Goal: Information Seeking & Learning: Learn about a topic

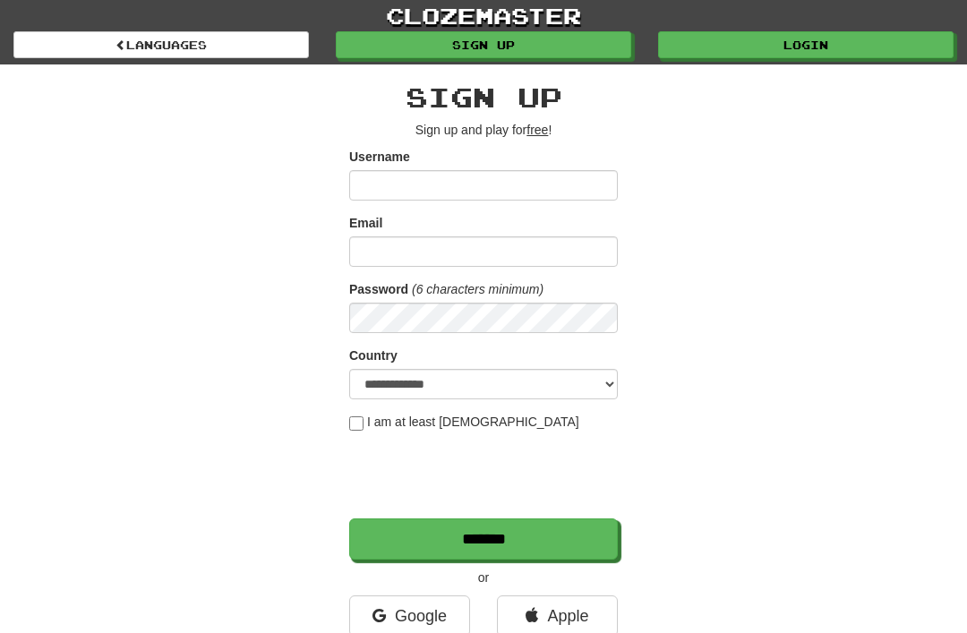
click at [811, 42] on link "Login" at bounding box center [805, 44] width 295 height 27
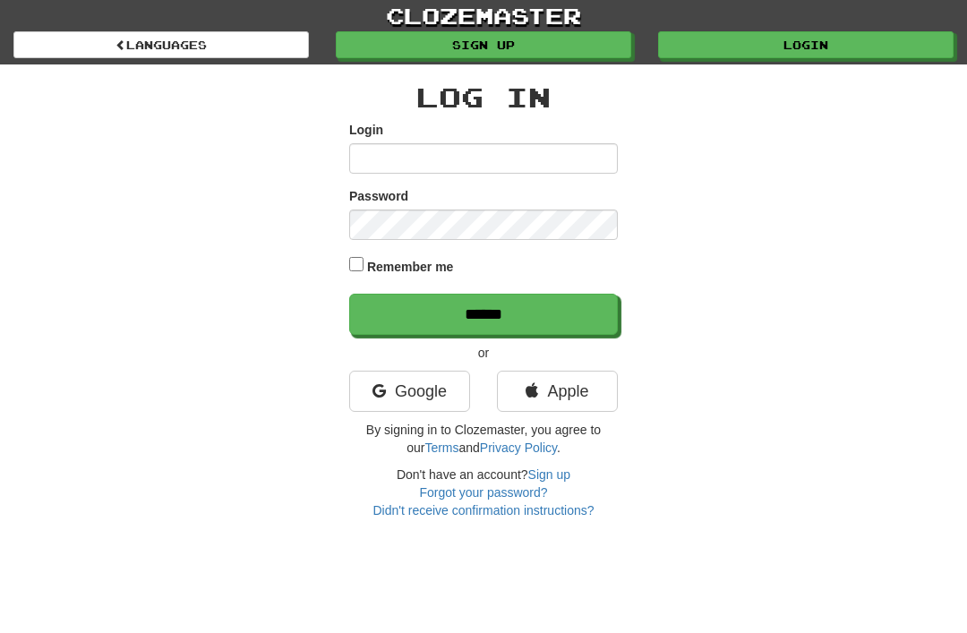
click at [425, 394] on link "Google" at bounding box center [409, 391] width 121 height 41
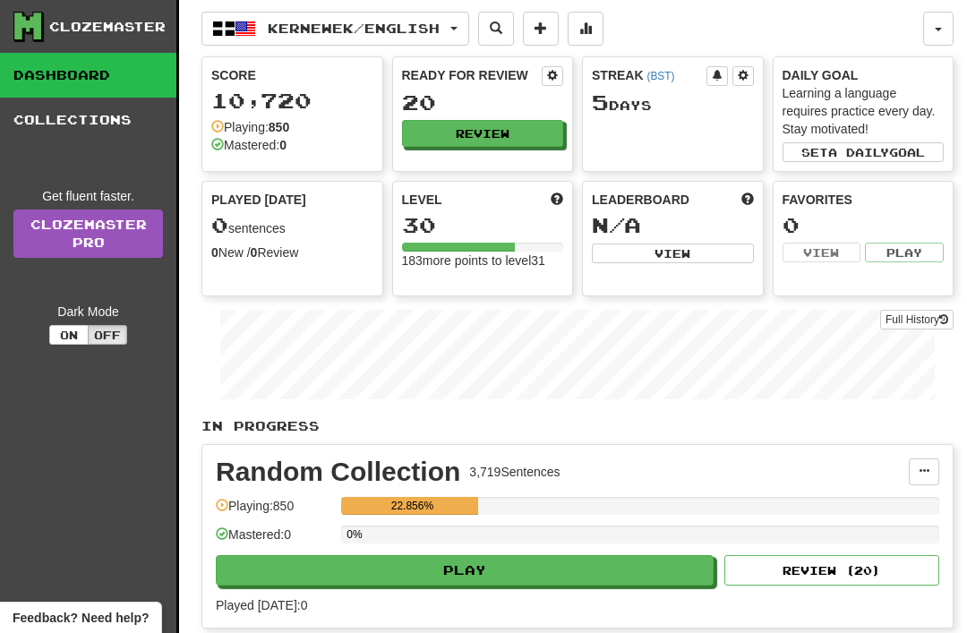
click at [541, 568] on button "Play" at bounding box center [465, 570] width 498 height 30
select select "**"
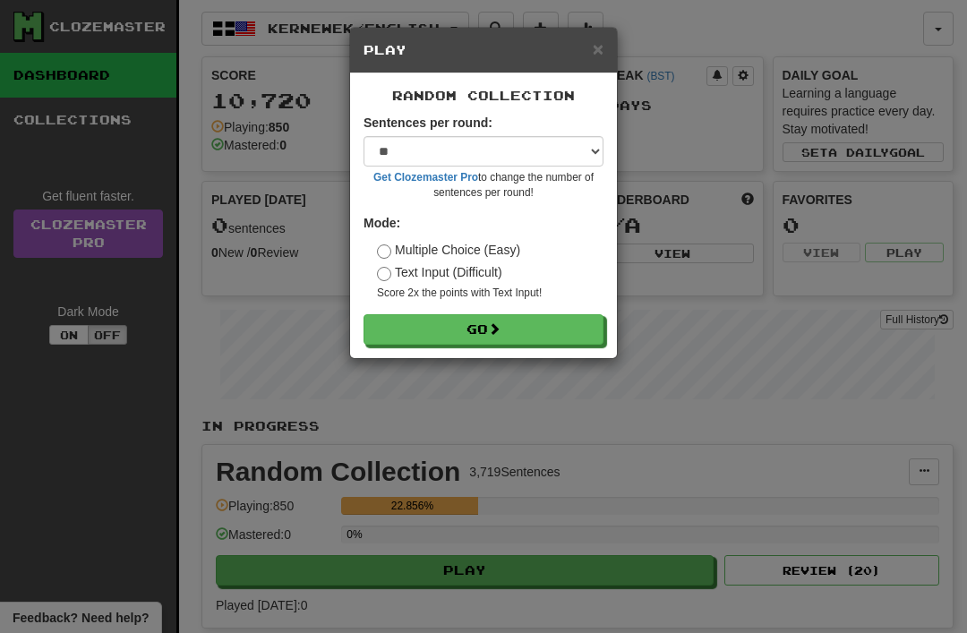
click at [499, 327] on span at bounding box center [494, 328] width 13 height 13
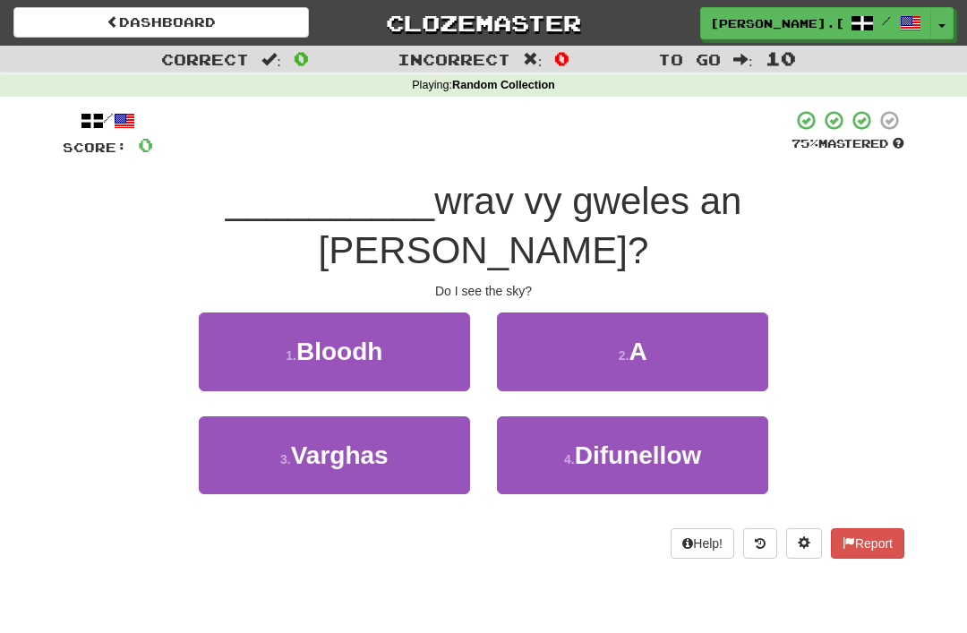
click at [642, 337] on span "A" at bounding box center [637, 351] width 18 height 28
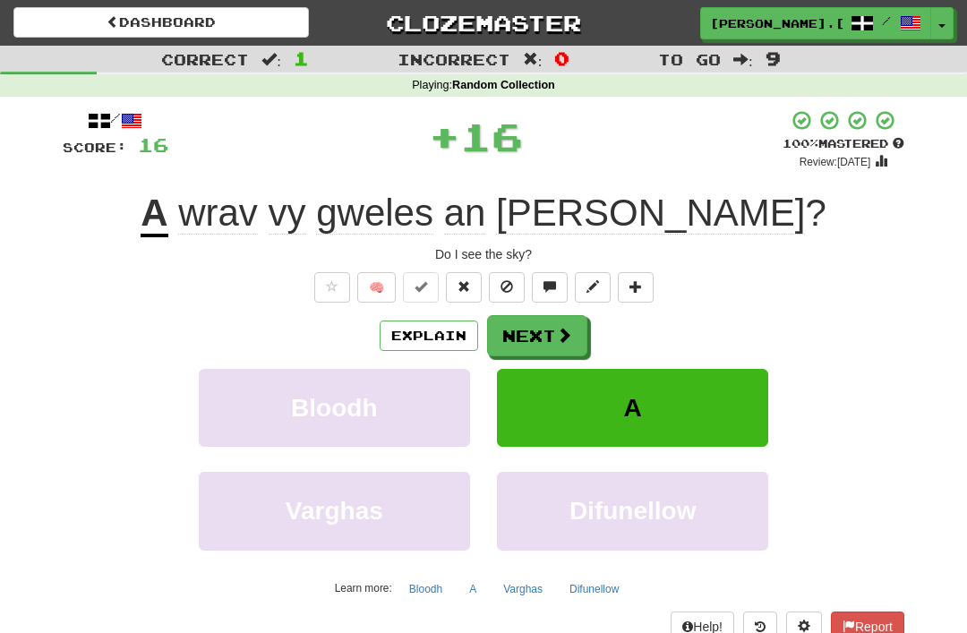
click at [561, 337] on span at bounding box center [564, 335] width 16 height 16
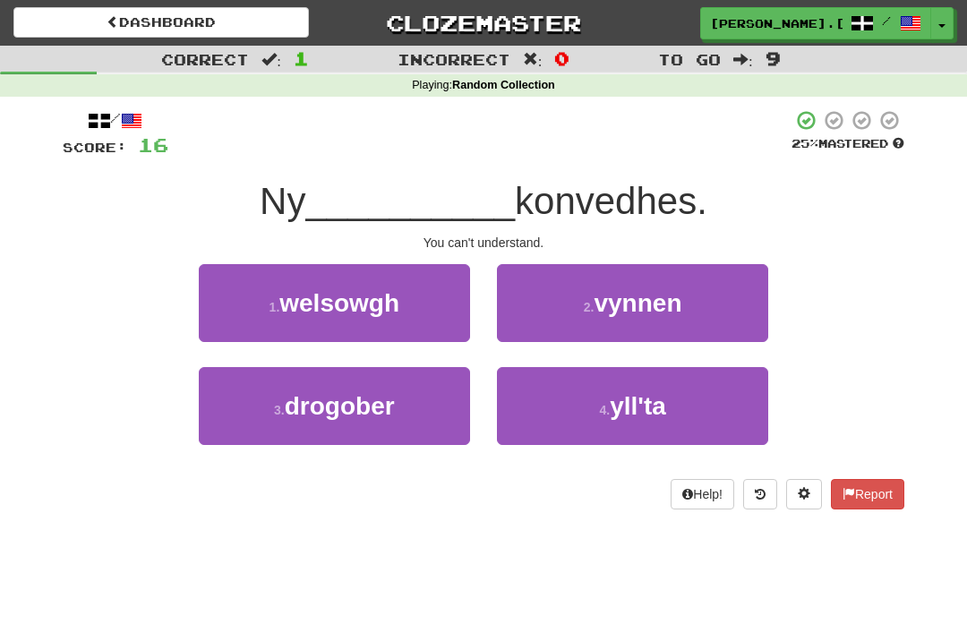
click at [644, 400] on span "yll'ta" at bounding box center [638, 406] width 56 height 28
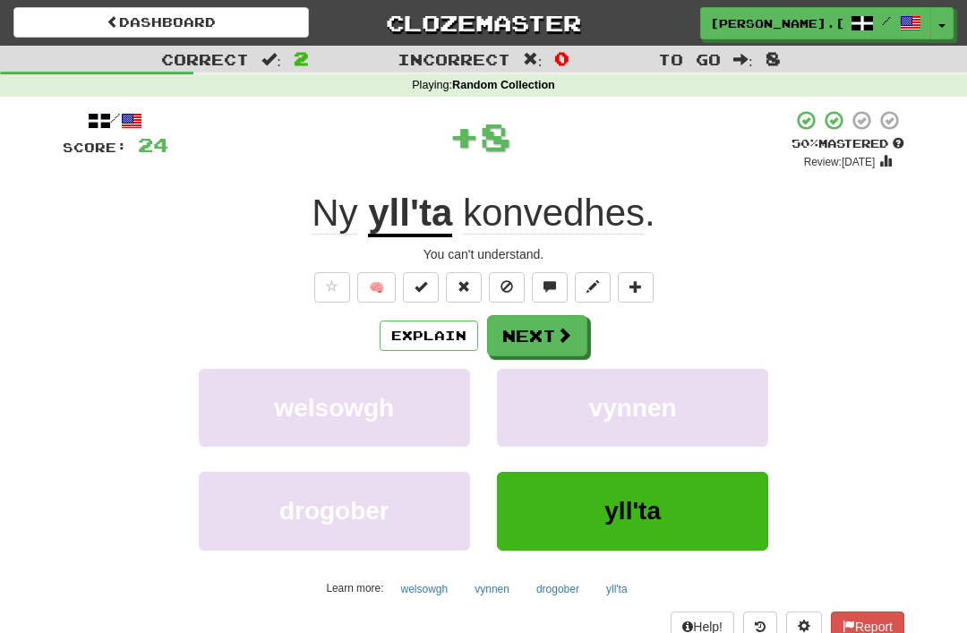
click at [565, 327] on span at bounding box center [564, 335] width 16 height 16
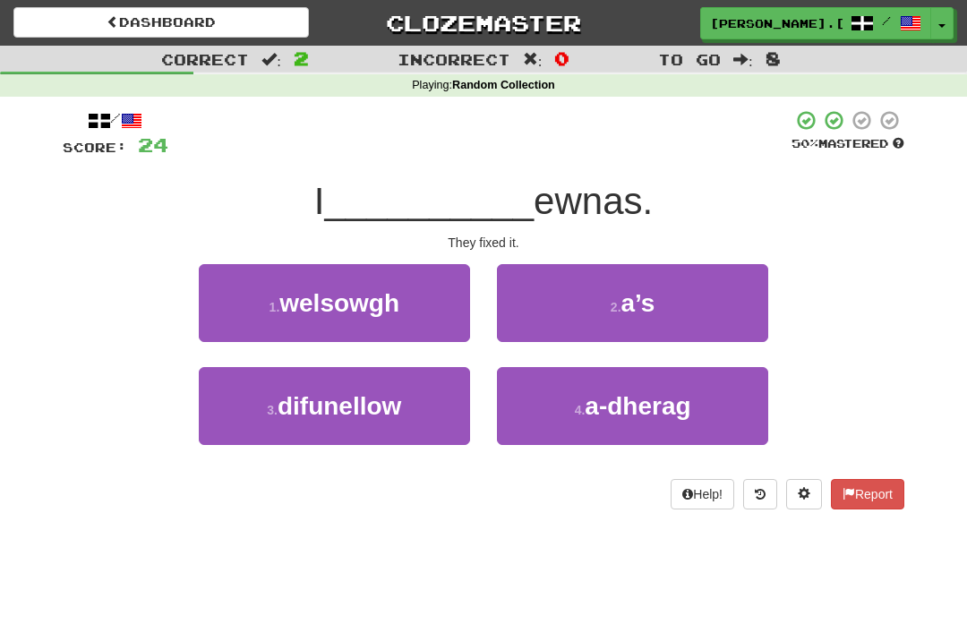
click at [390, 398] on span "difunellow" at bounding box center [340, 406] width 124 height 28
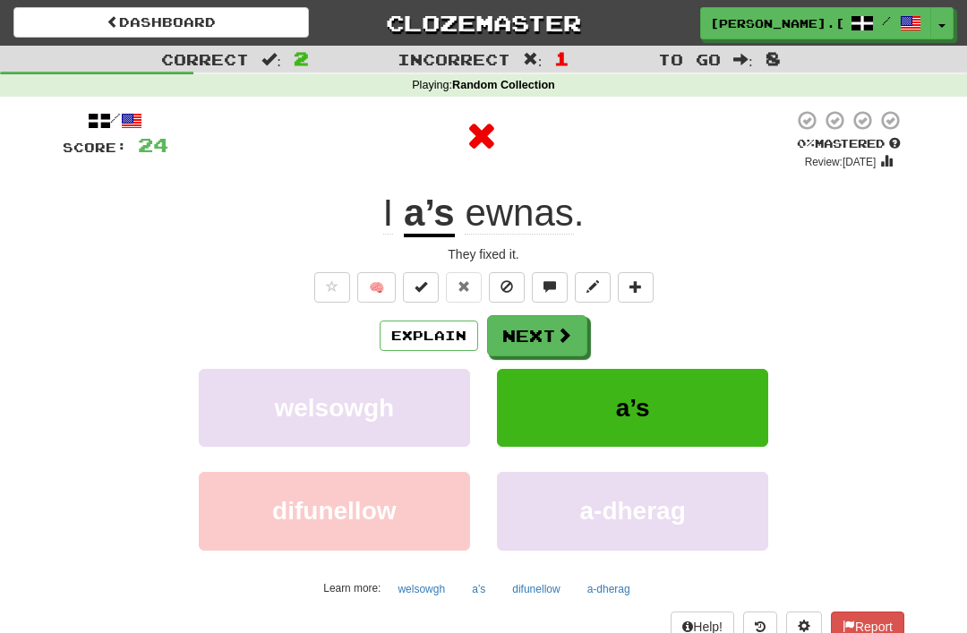
click at [560, 327] on span at bounding box center [564, 335] width 16 height 16
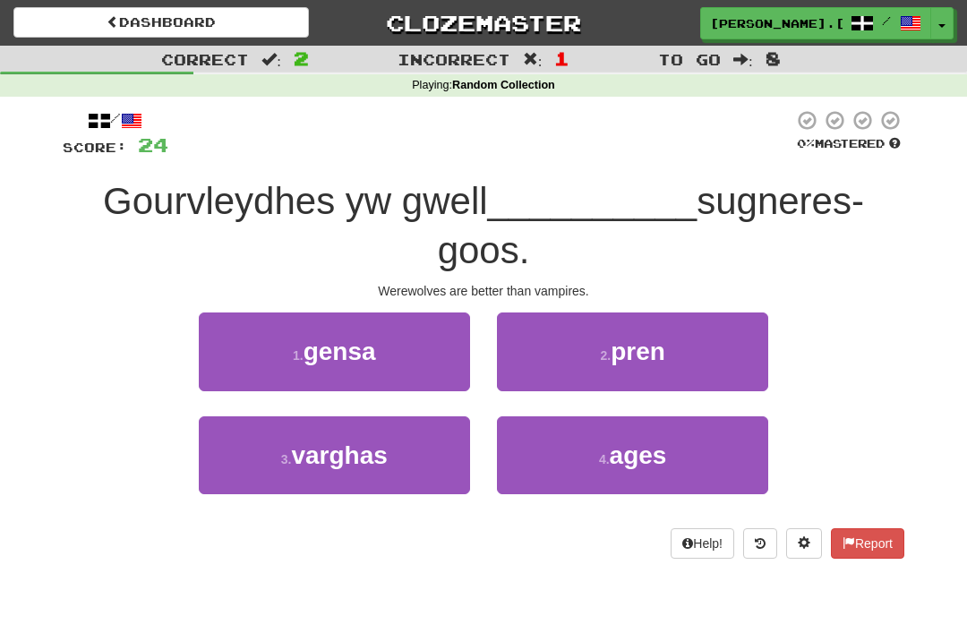
click at [386, 343] on button "1 . gensa" at bounding box center [334, 351] width 271 height 78
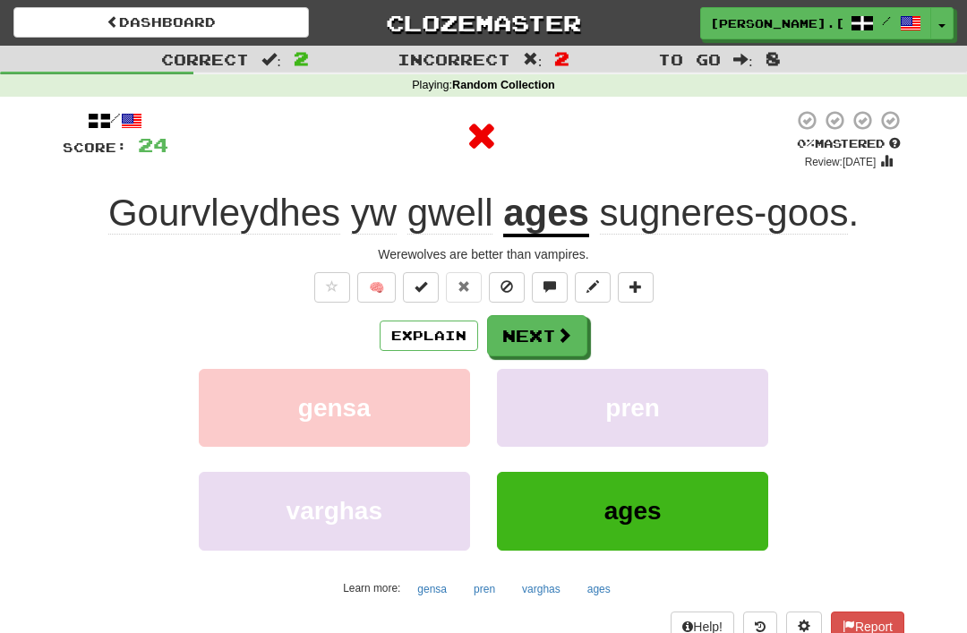
click at [561, 329] on span at bounding box center [564, 335] width 16 height 16
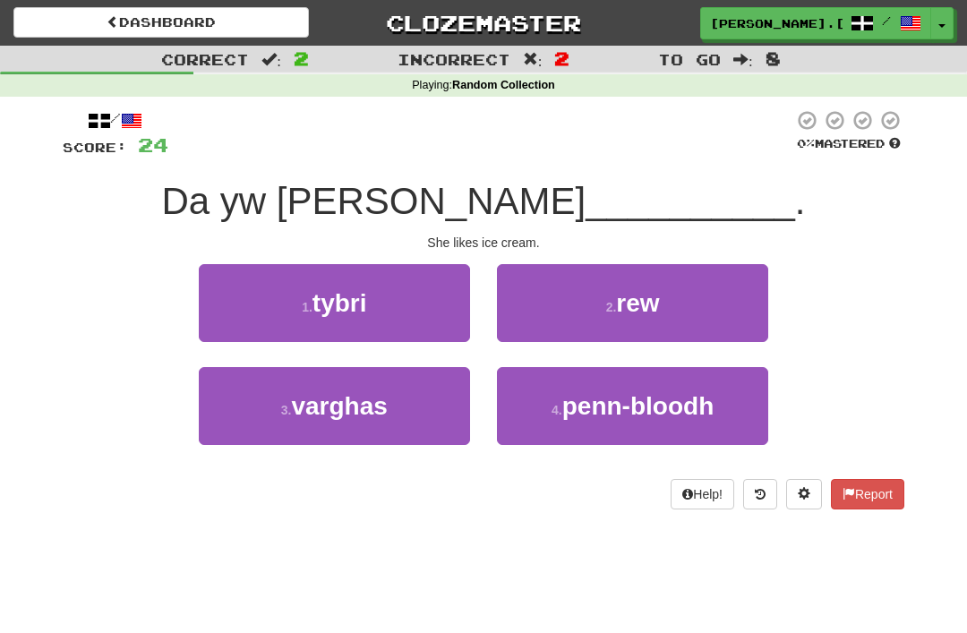
click at [659, 289] on span "rew" at bounding box center [637, 303] width 43 height 28
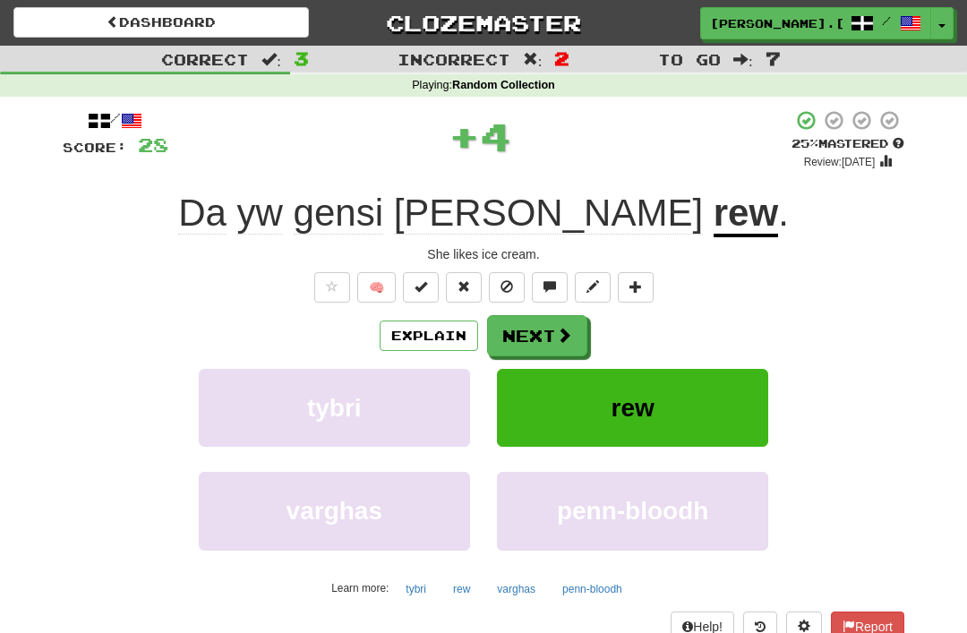
click at [571, 329] on span at bounding box center [564, 335] width 16 height 16
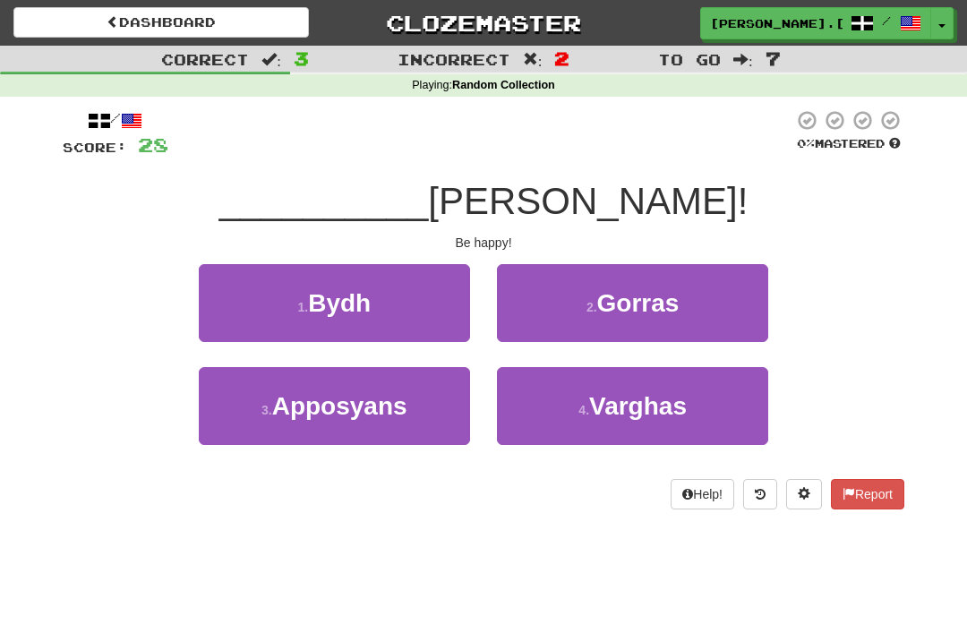
click at [397, 296] on button "1 . Bydh" at bounding box center [334, 303] width 271 height 78
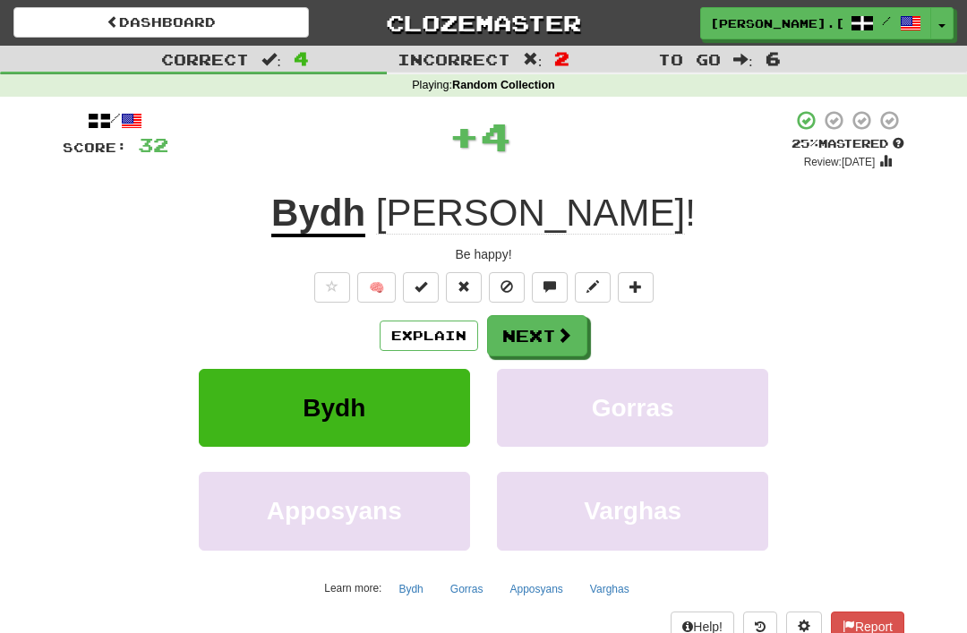
click at [559, 339] on span at bounding box center [564, 335] width 16 height 16
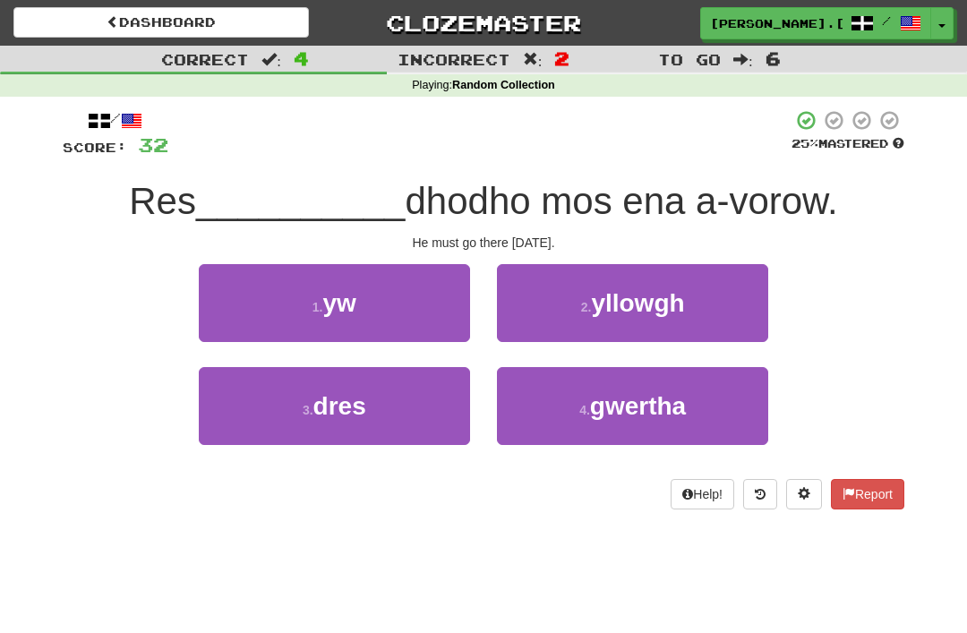
click at [367, 304] on button "1 . yw" at bounding box center [334, 303] width 271 height 78
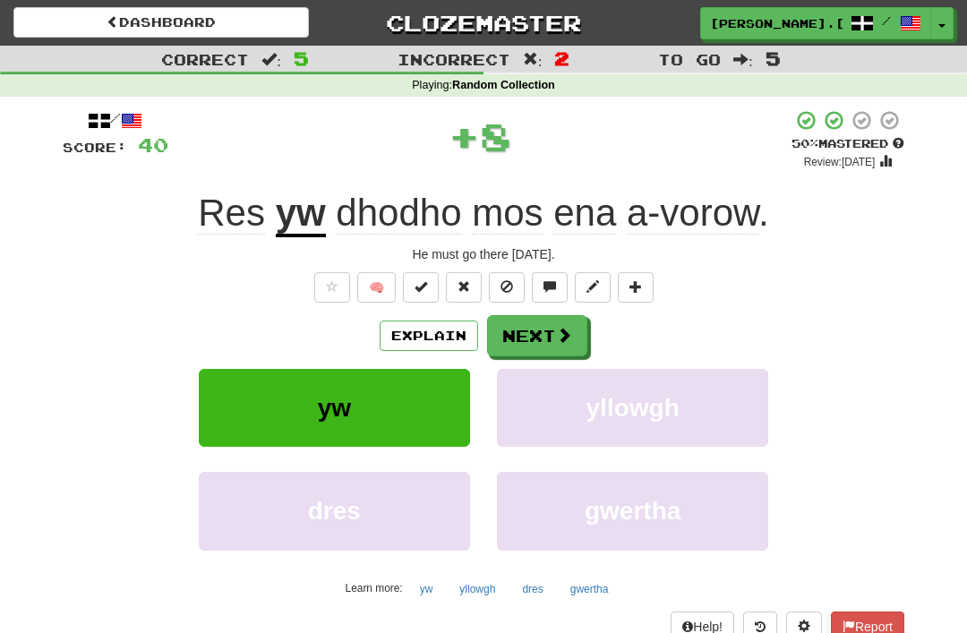
click at [560, 330] on span at bounding box center [564, 335] width 16 height 16
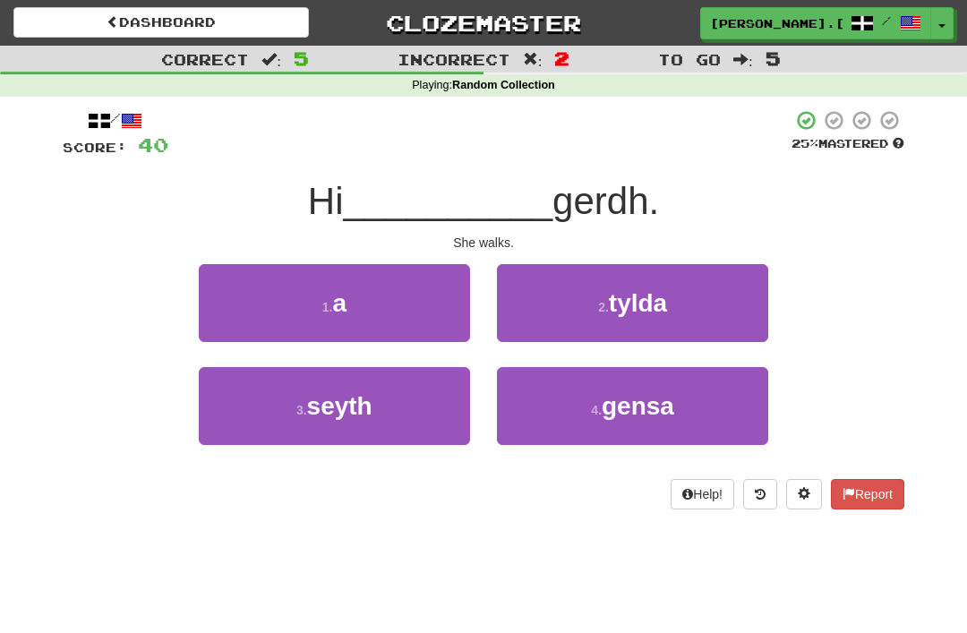
click at [351, 300] on button "1 . a" at bounding box center [334, 303] width 271 height 78
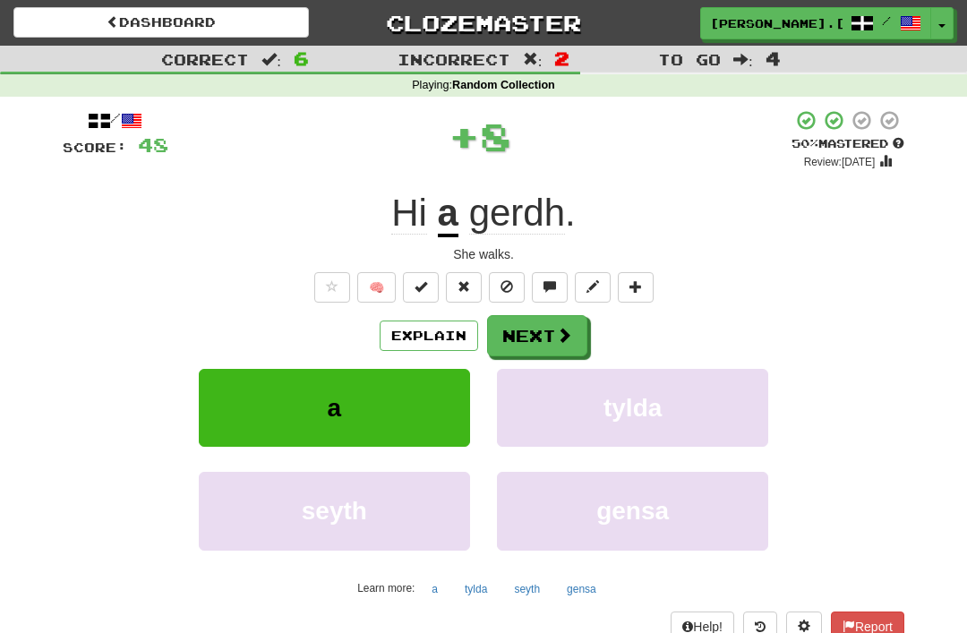
click at [554, 339] on button "Next" at bounding box center [537, 335] width 100 height 41
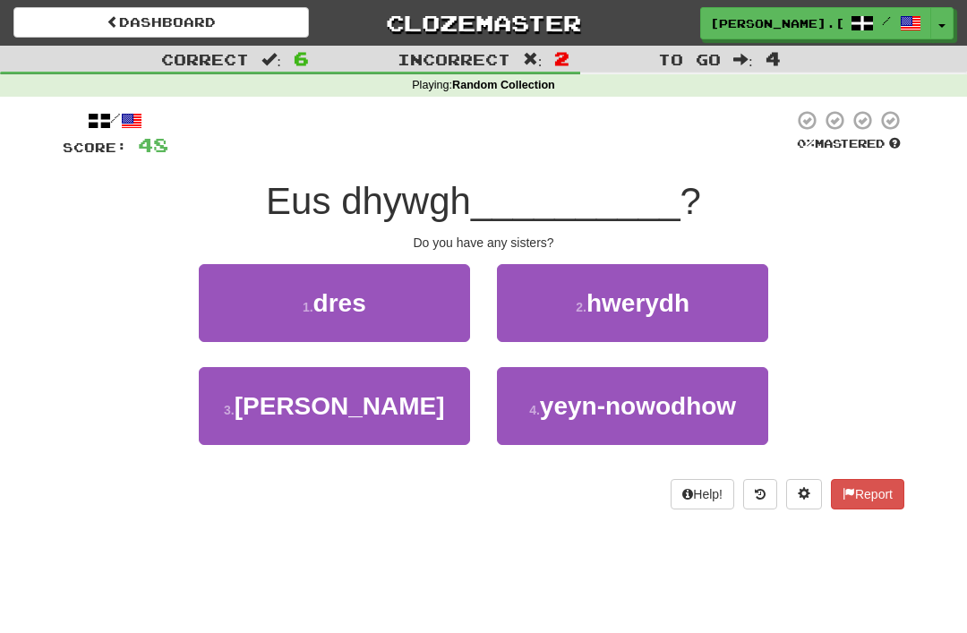
click at [382, 391] on button "3 . hager" at bounding box center [334, 406] width 271 height 78
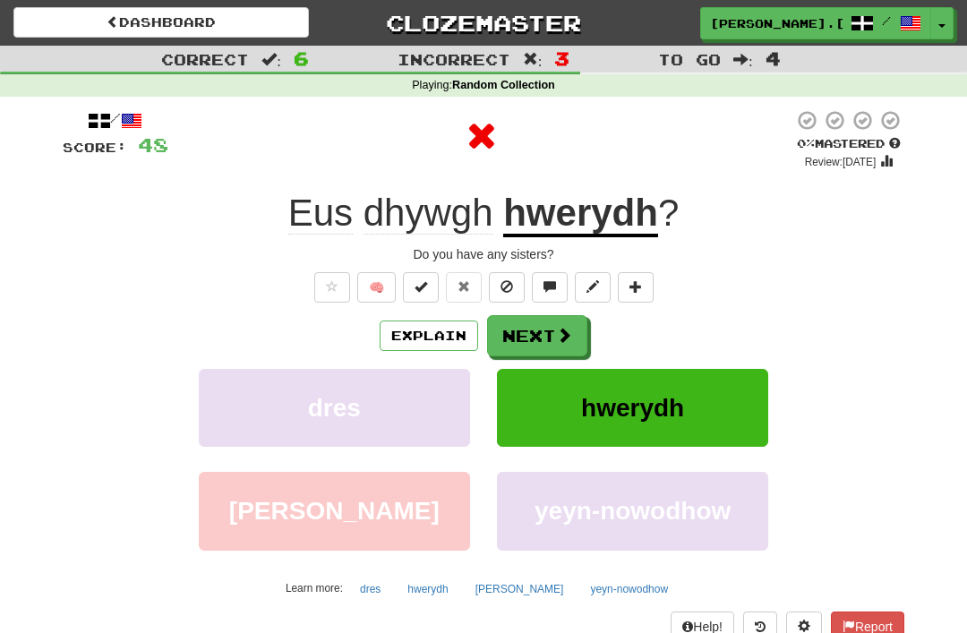
click at [557, 328] on span at bounding box center [564, 335] width 16 height 16
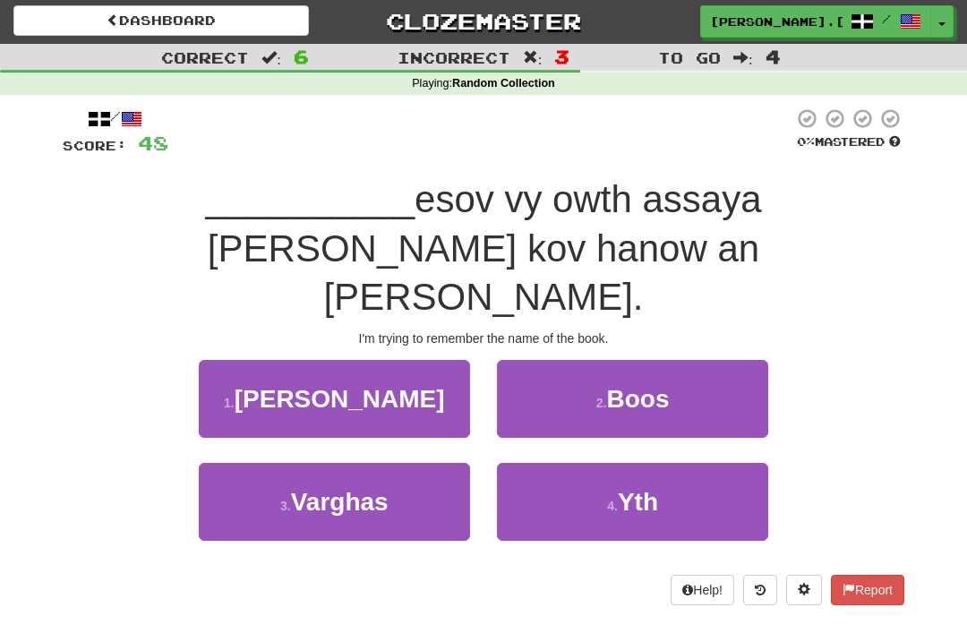
scroll to position [2, 0]
click at [655, 463] on button "4 . Yth" at bounding box center [632, 502] width 271 height 78
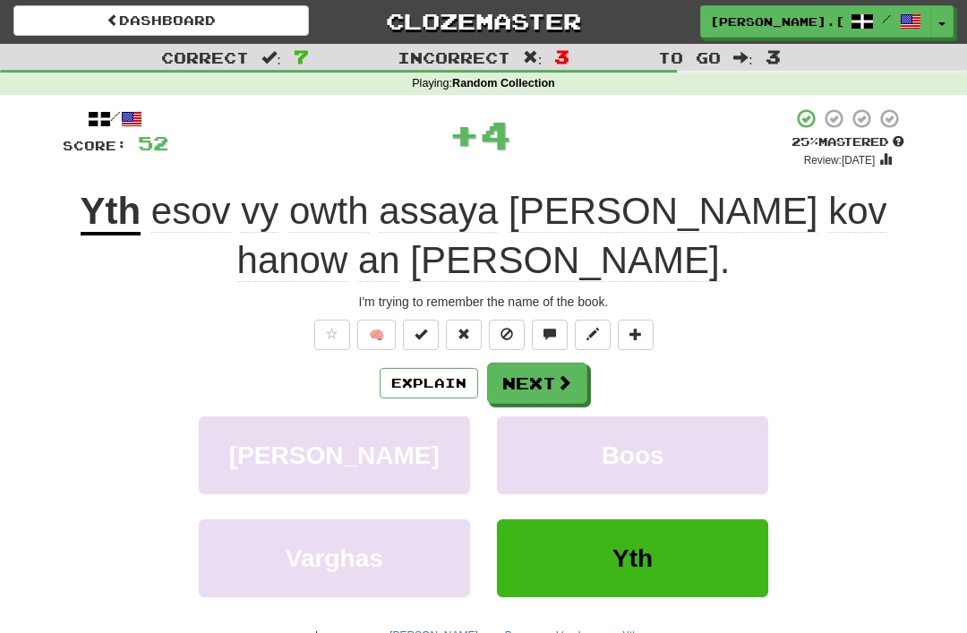
click at [565, 375] on span at bounding box center [564, 382] width 16 height 16
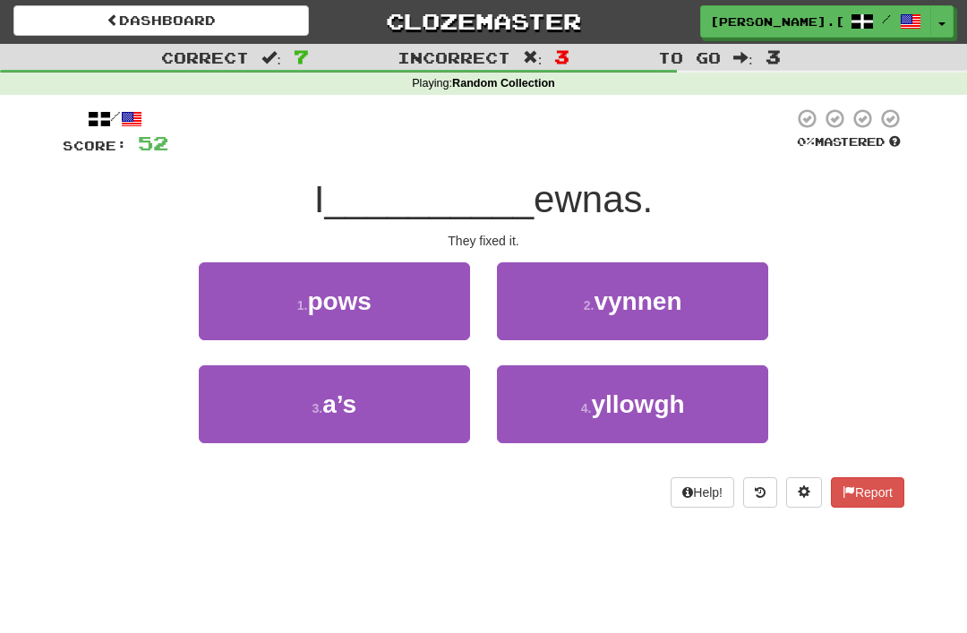
click at [356, 404] on span "a’s" at bounding box center [339, 404] width 34 height 28
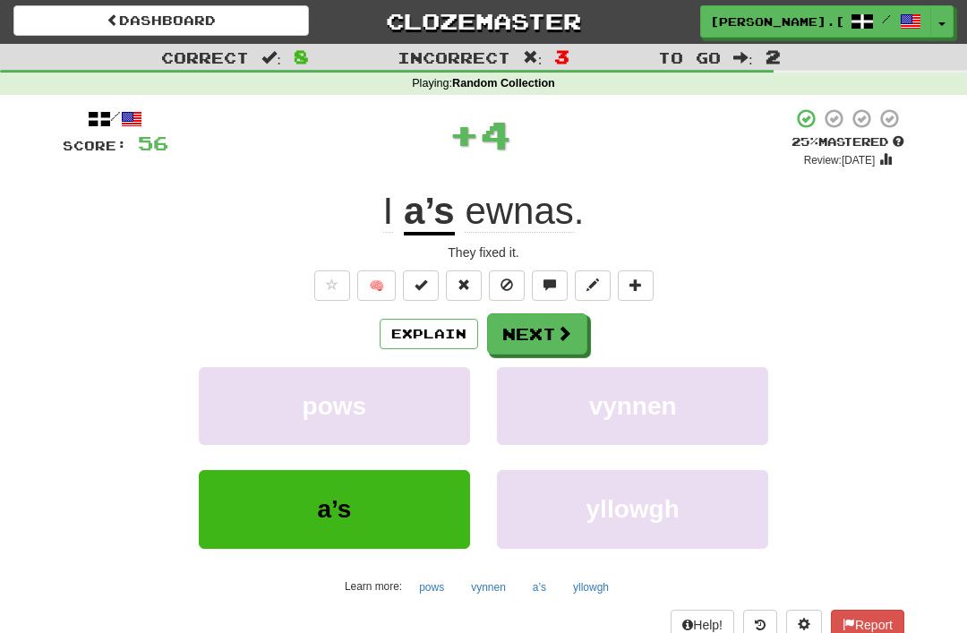
click at [551, 322] on button "Next" at bounding box center [537, 333] width 100 height 41
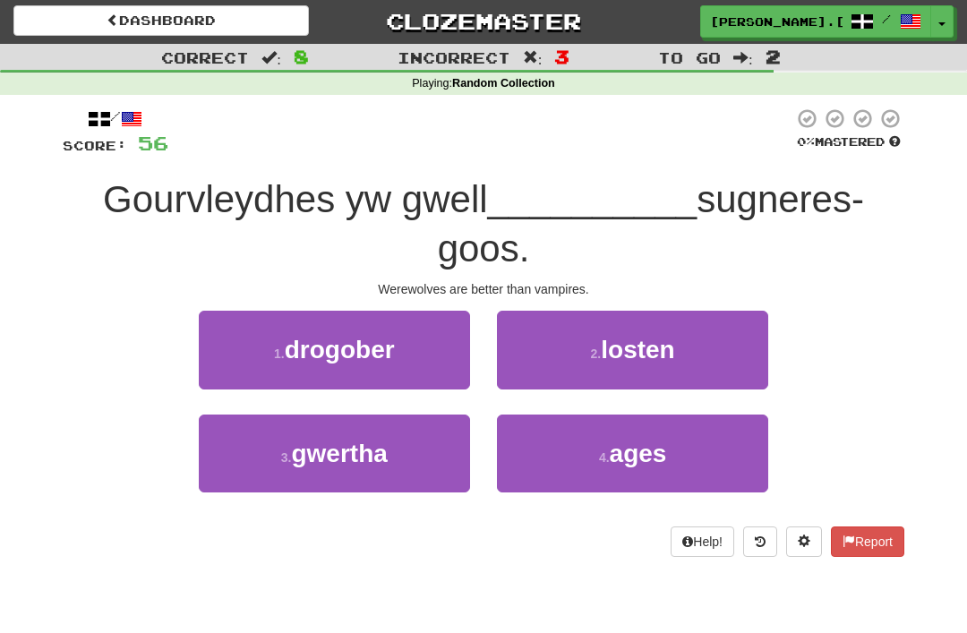
click at [648, 453] on span "ages" at bounding box center [638, 454] width 57 height 28
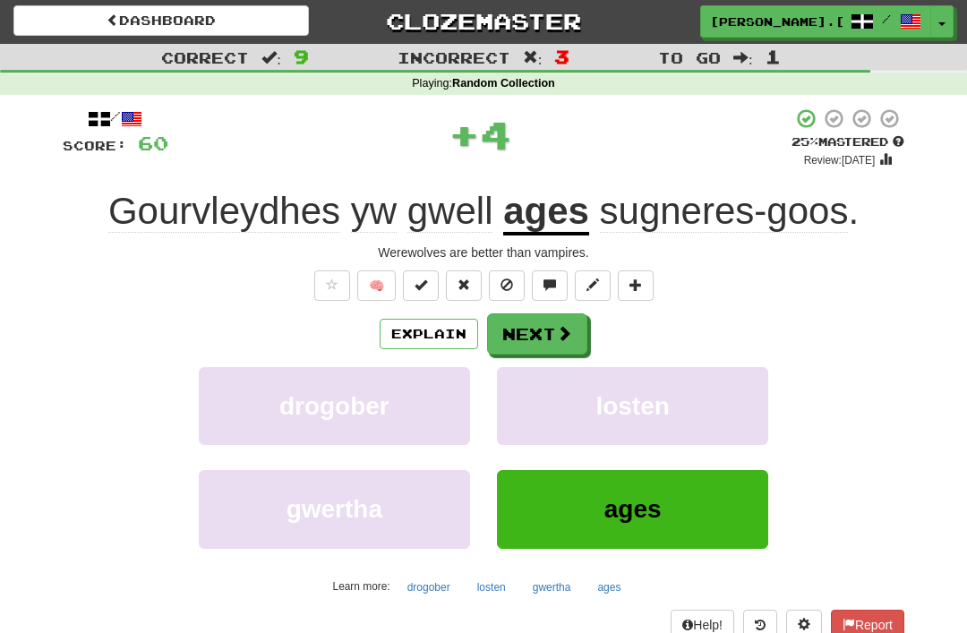
click at [561, 329] on span at bounding box center [564, 333] width 16 height 16
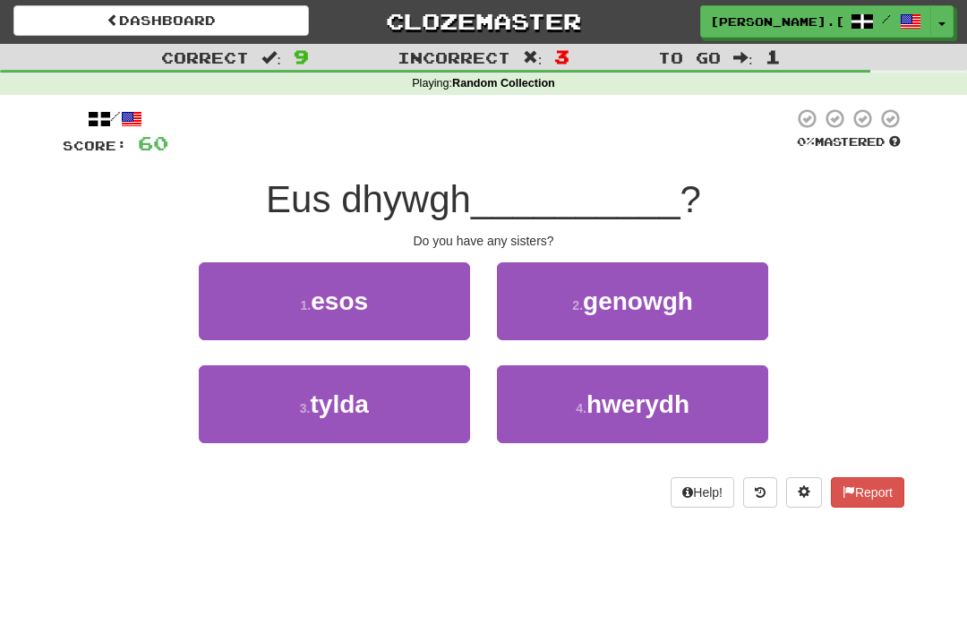
click at [663, 400] on span "hwerydh" at bounding box center [637, 404] width 103 height 28
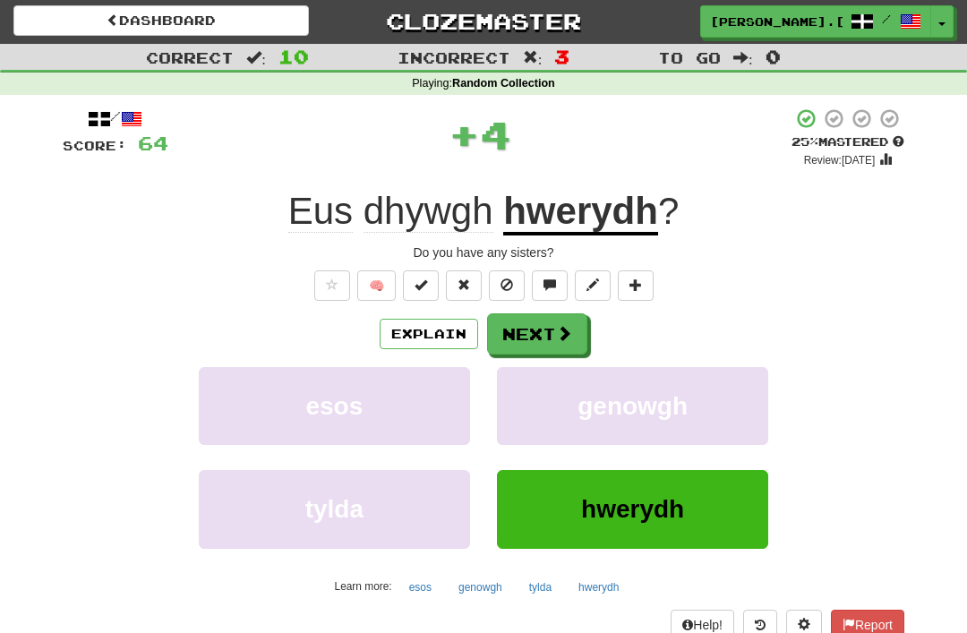
click at [561, 325] on span at bounding box center [564, 333] width 16 height 16
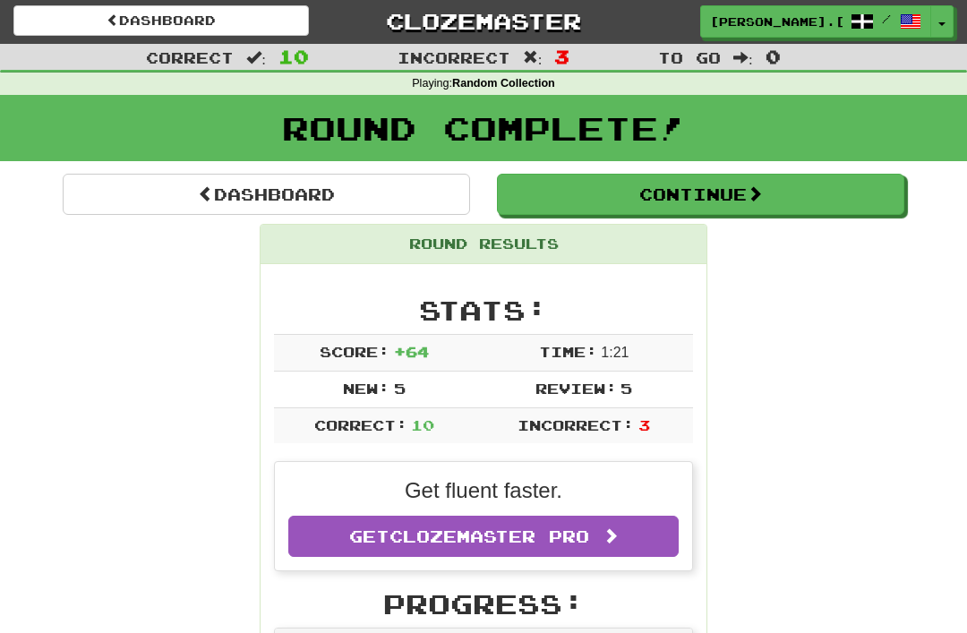
click at [702, 194] on button "Continue" at bounding box center [700, 194] width 407 height 41
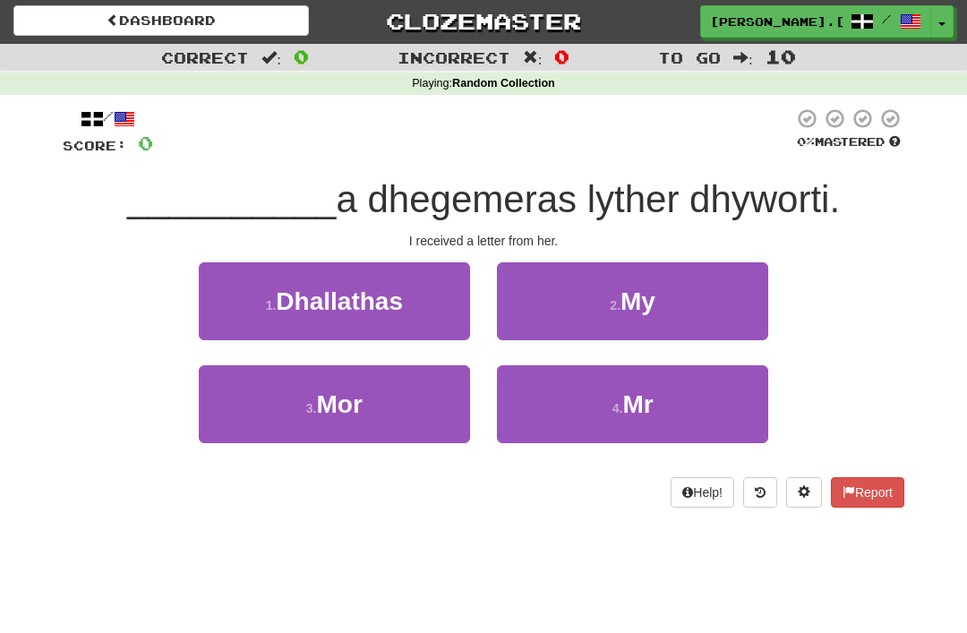
click at [654, 301] on span "My" at bounding box center [637, 301] width 35 height 28
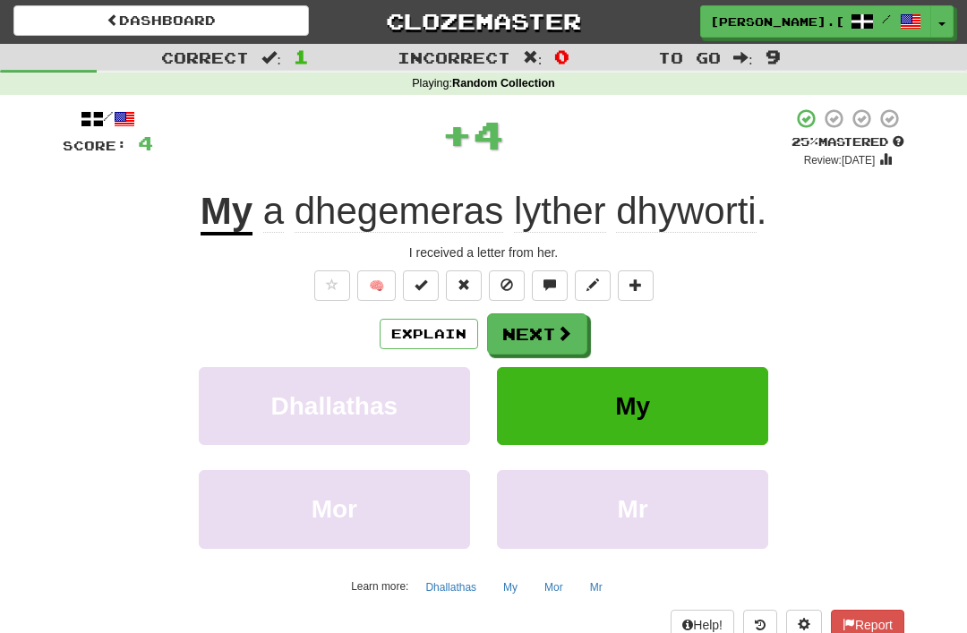
click at [568, 329] on span at bounding box center [564, 333] width 16 height 16
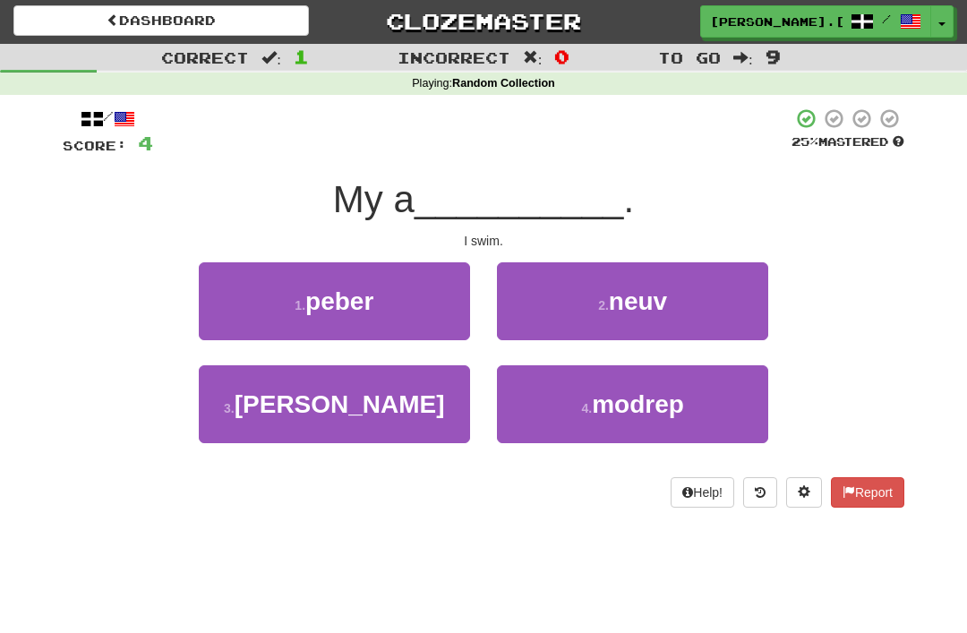
click at [662, 304] on span "neuv" at bounding box center [638, 301] width 58 height 28
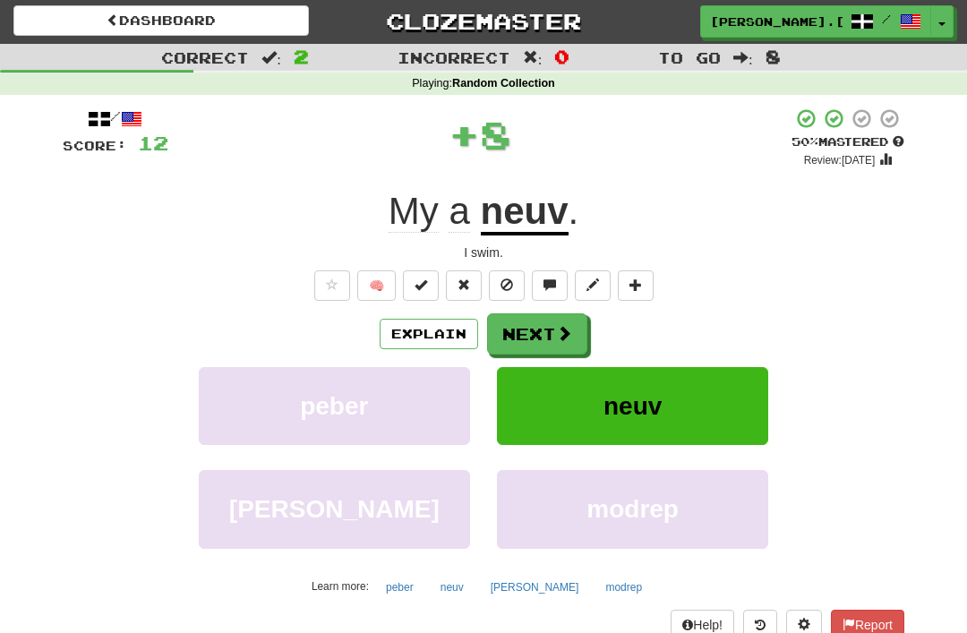
click at [574, 337] on button "Next" at bounding box center [537, 333] width 100 height 41
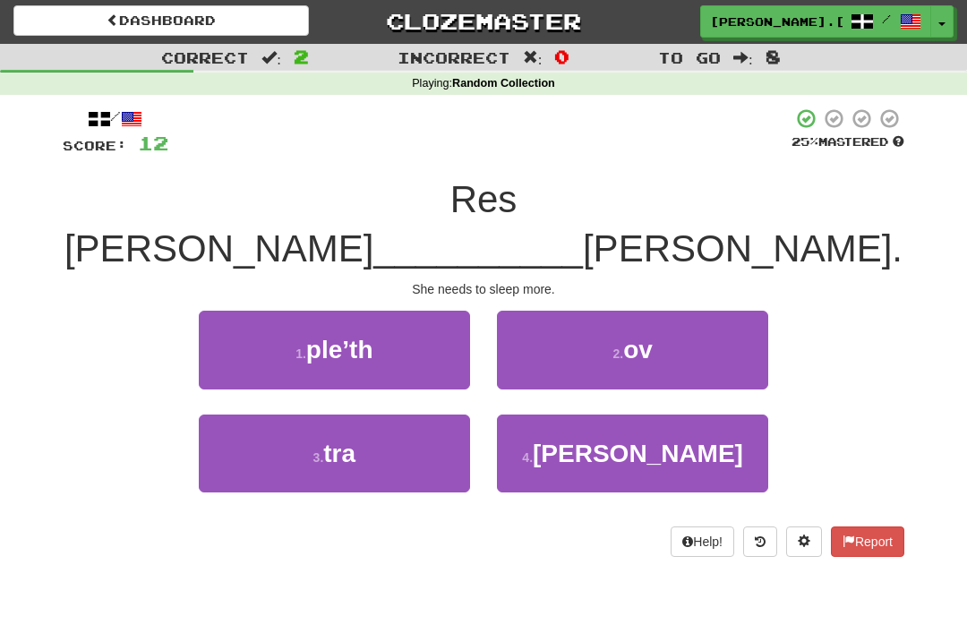
click at [670, 440] on span "koska" at bounding box center [638, 454] width 210 height 28
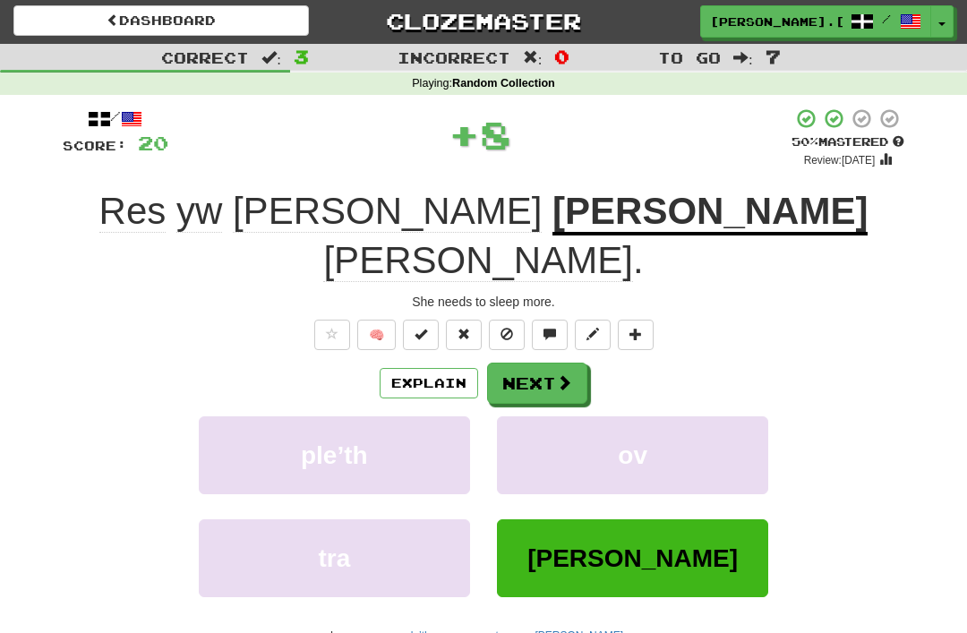
click at [561, 374] on span at bounding box center [564, 382] width 16 height 16
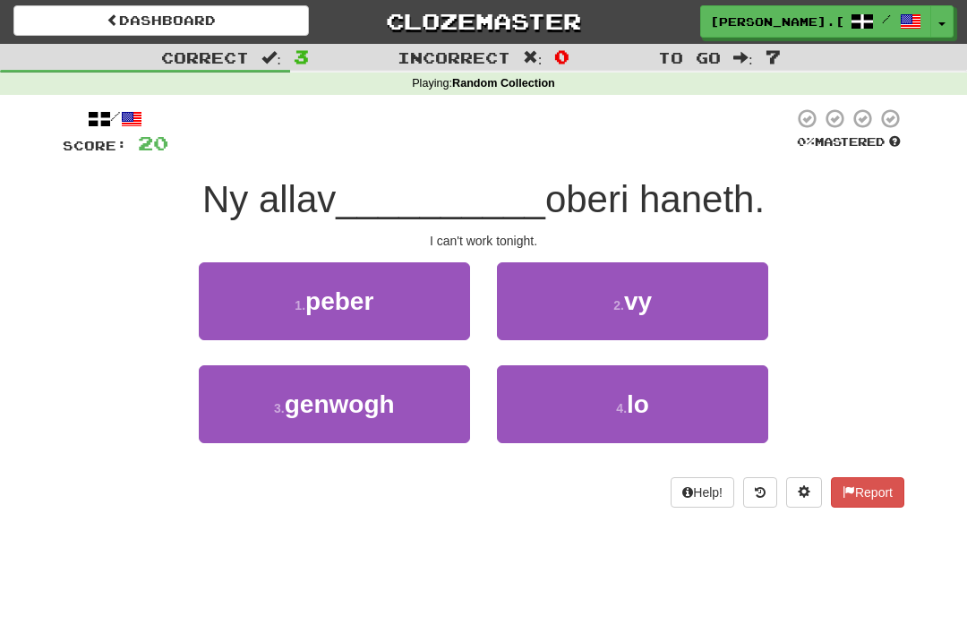
click at [652, 296] on span "vy" at bounding box center [638, 301] width 28 height 28
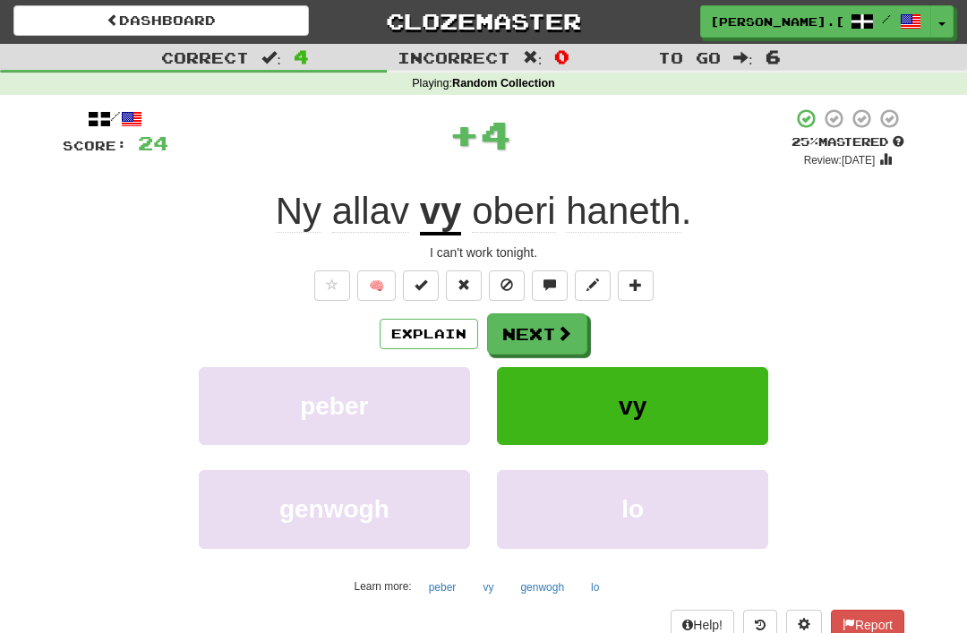
click at [568, 325] on span at bounding box center [564, 333] width 16 height 16
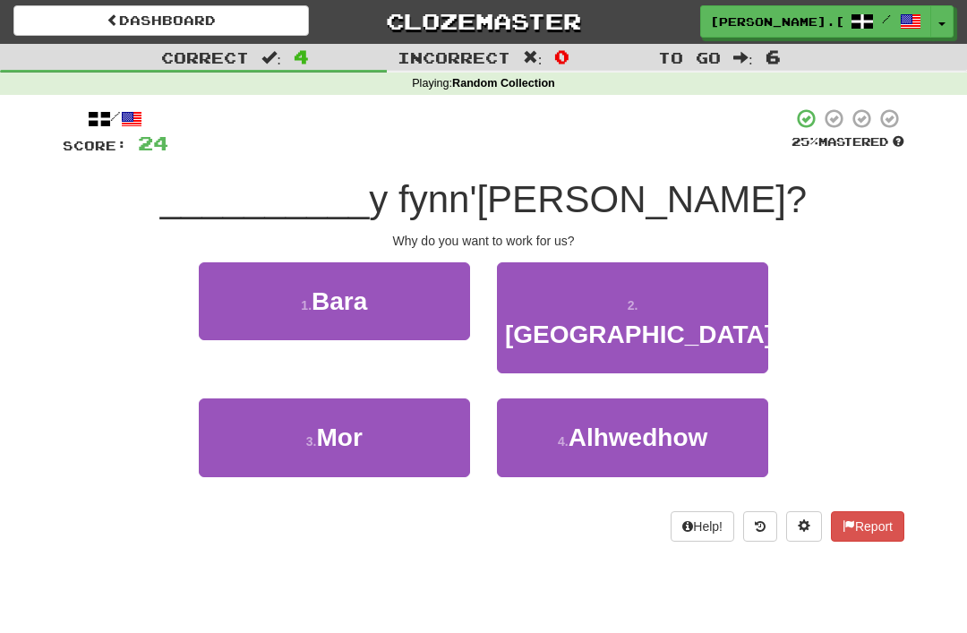
click at [657, 320] on span "Prag" at bounding box center [639, 334] width 268 height 28
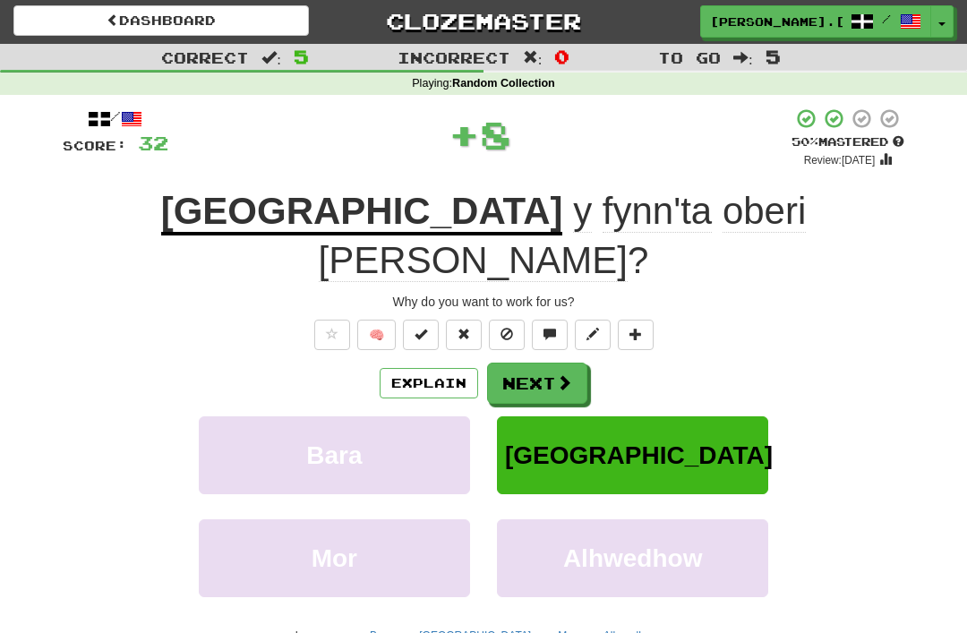
click at [568, 374] on span at bounding box center [564, 382] width 16 height 16
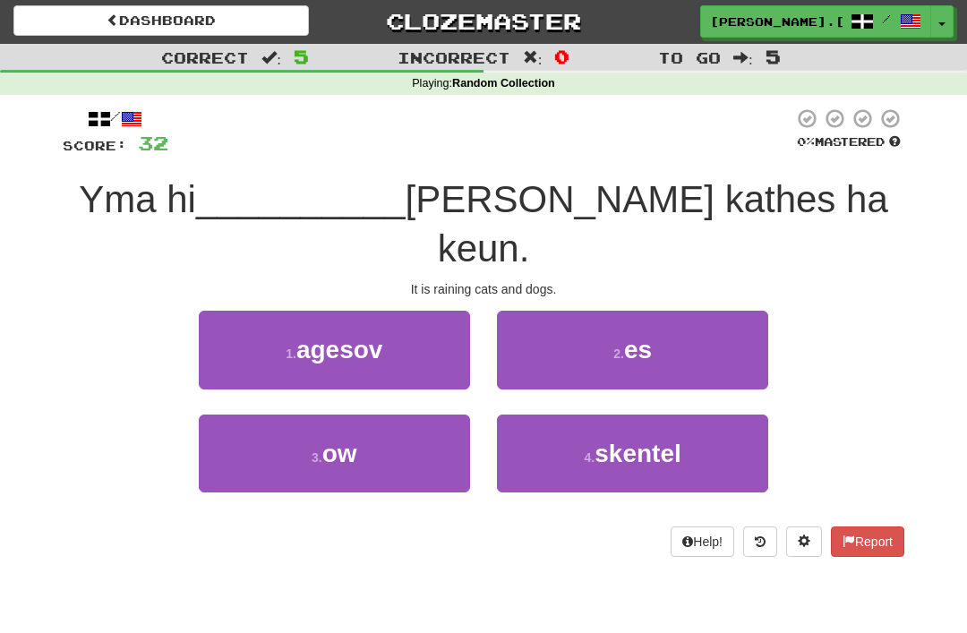
click at [345, 440] on span "ow" at bounding box center [339, 454] width 35 height 28
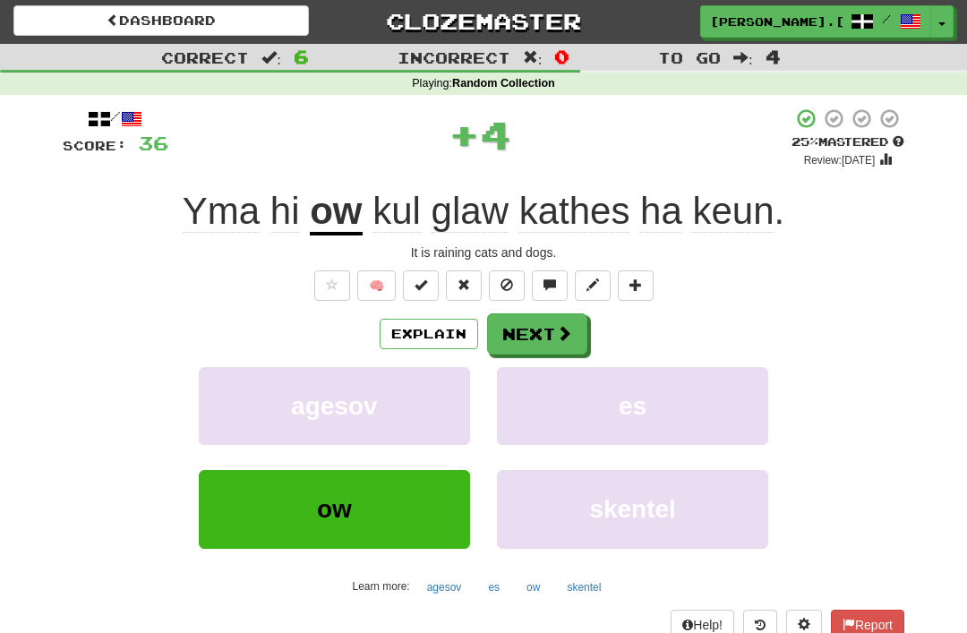
click at [542, 328] on button "Next" at bounding box center [537, 333] width 100 height 41
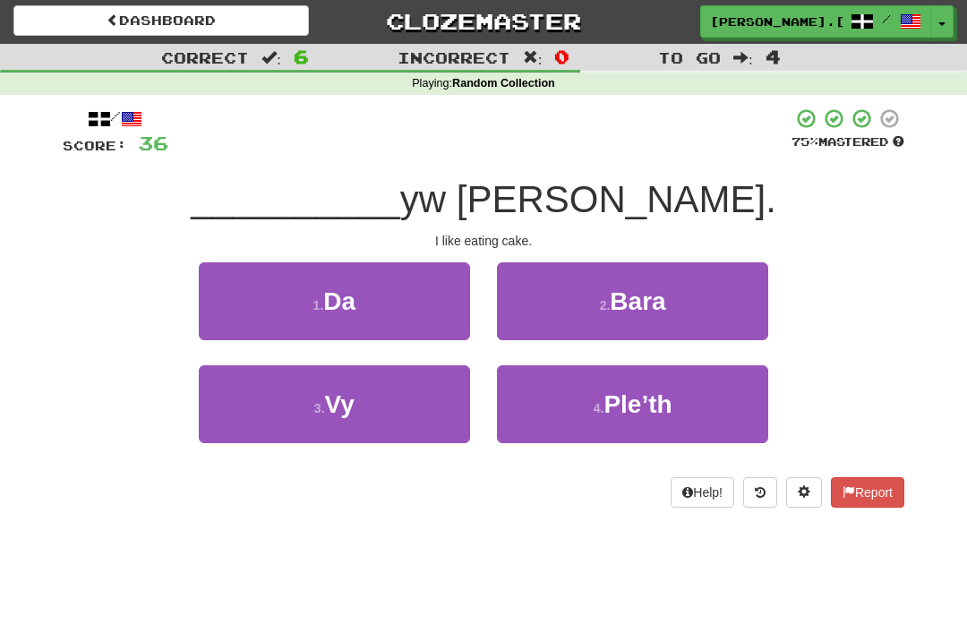
click at [342, 293] on span "Da" at bounding box center [339, 301] width 32 height 28
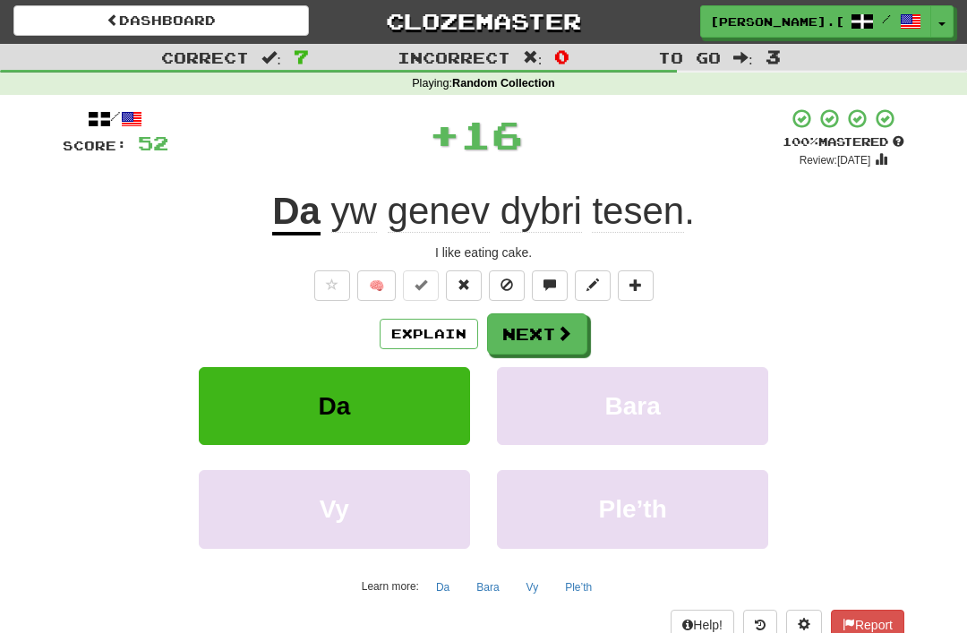
click at [554, 326] on button "Next" at bounding box center [537, 333] width 100 height 41
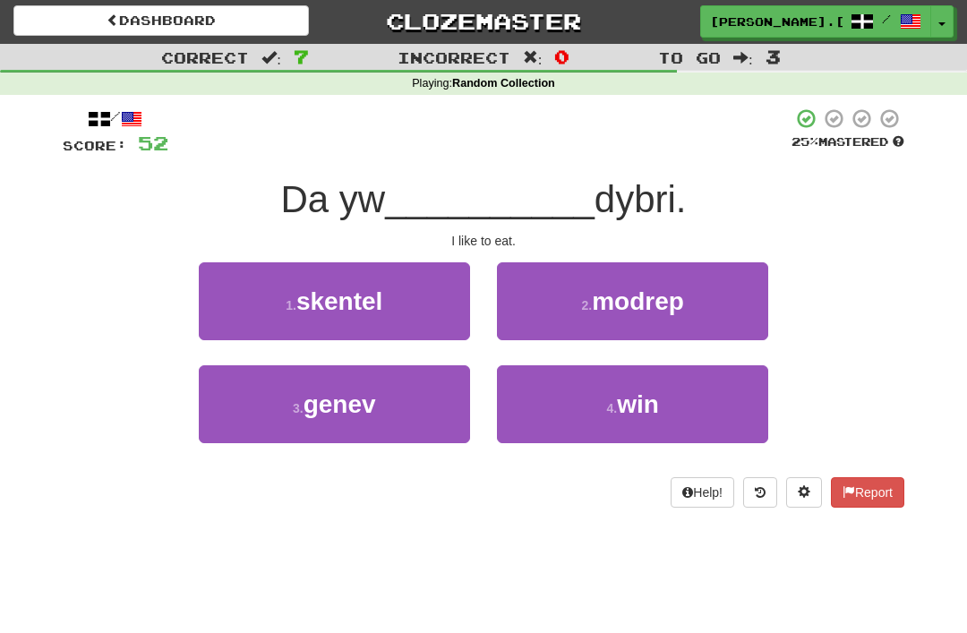
click at [359, 393] on span "genev" at bounding box center [339, 404] width 73 height 28
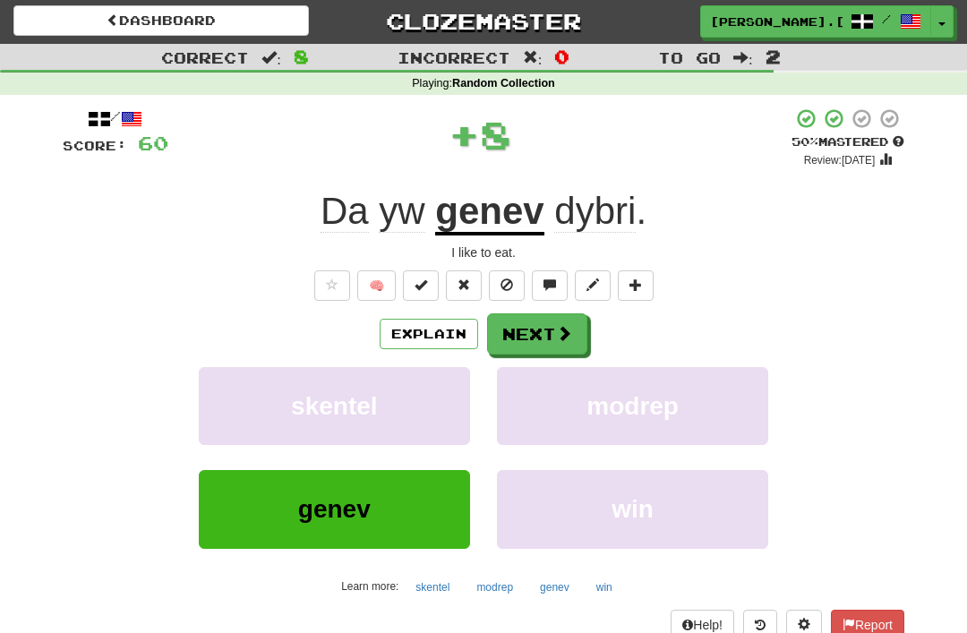
click at [547, 326] on button "Next" at bounding box center [537, 333] width 100 height 41
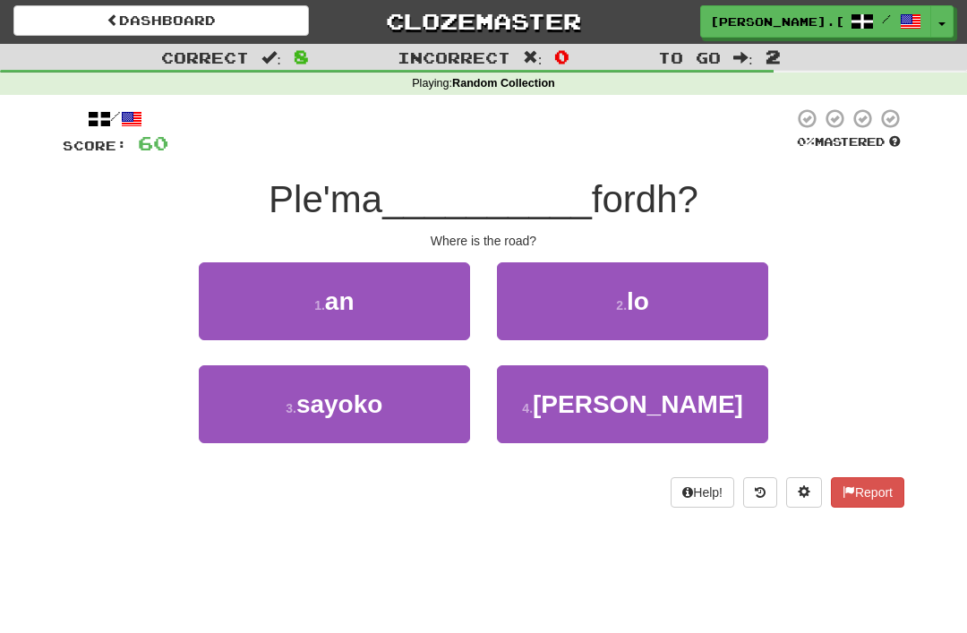
click at [353, 293] on span "an" at bounding box center [340, 301] width 30 height 28
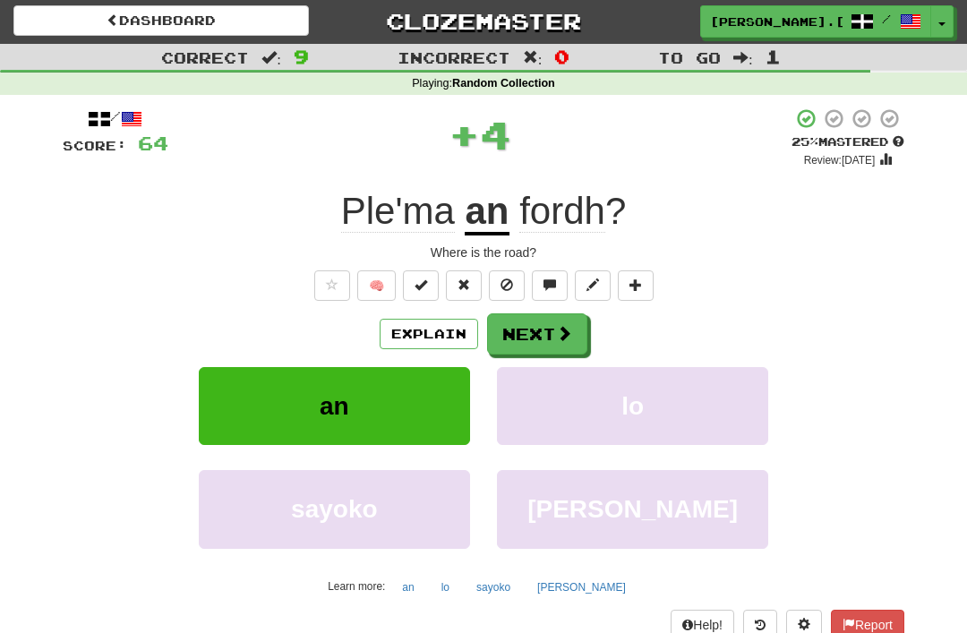
click at [558, 333] on span at bounding box center [564, 333] width 16 height 16
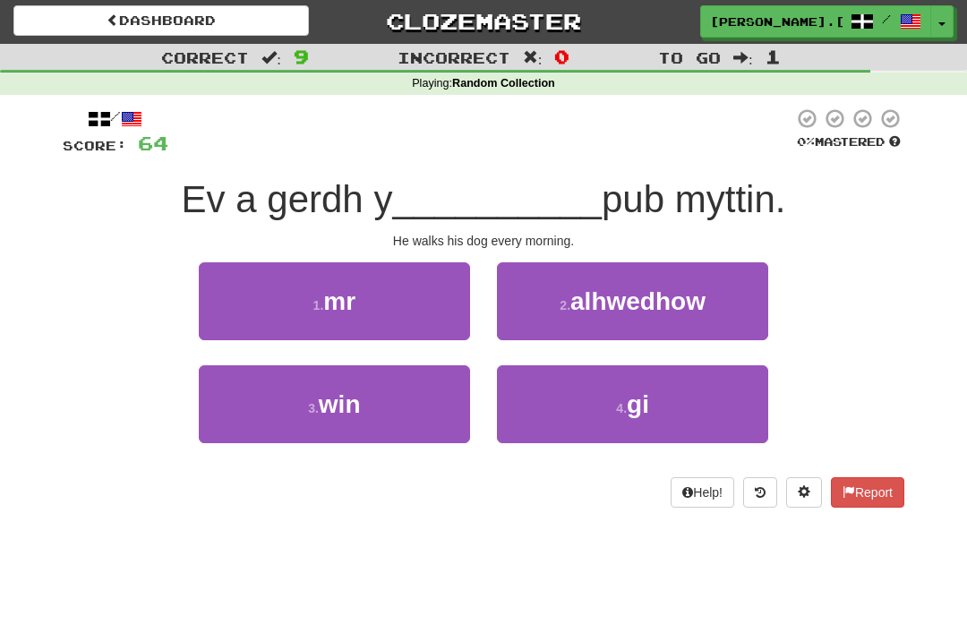
click at [653, 396] on button "4 . gi" at bounding box center [632, 404] width 271 height 78
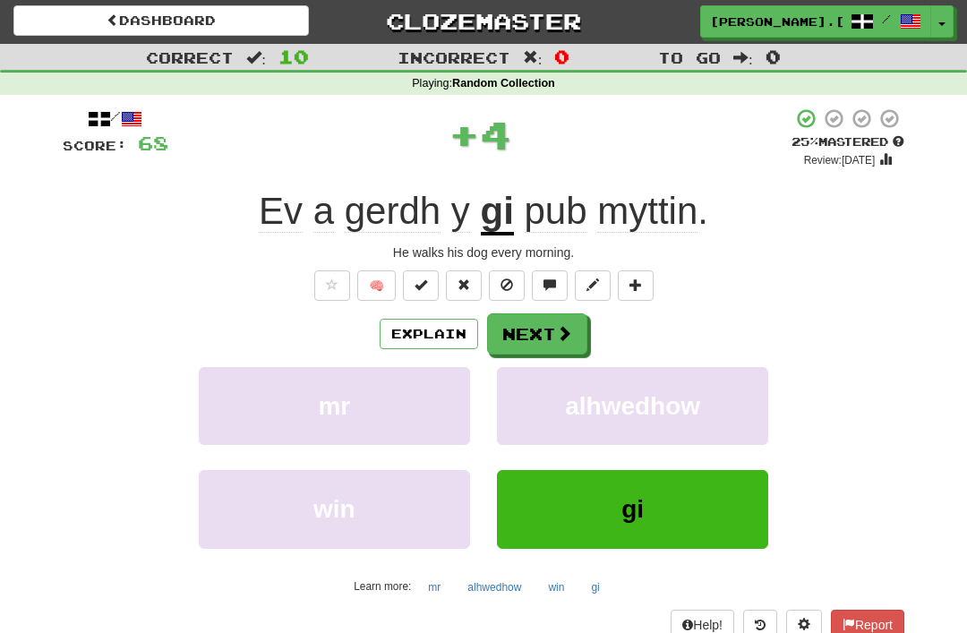
click at [556, 326] on span at bounding box center [564, 333] width 16 height 16
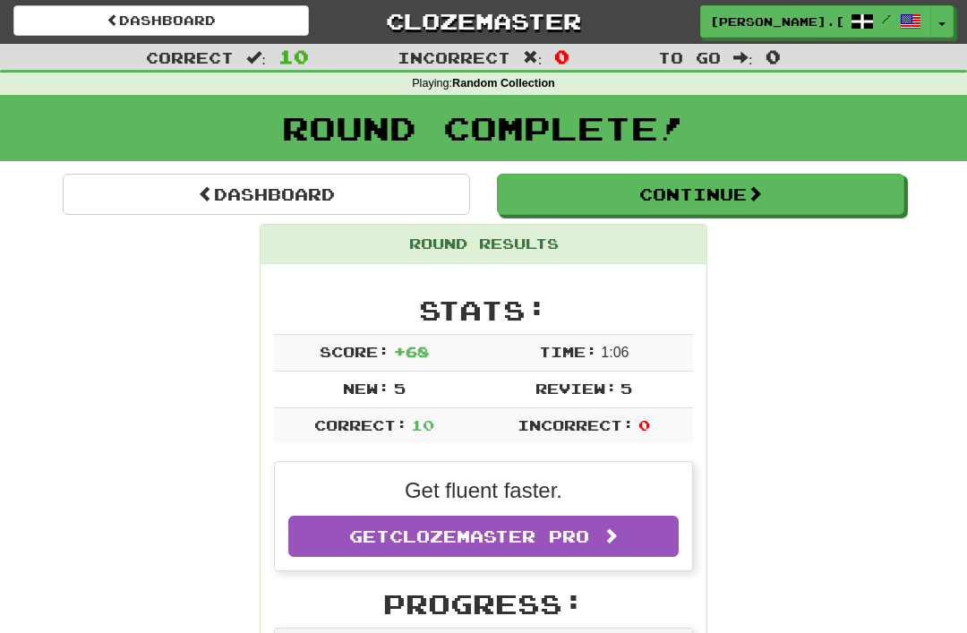
click at [714, 191] on button "Continue" at bounding box center [700, 194] width 407 height 41
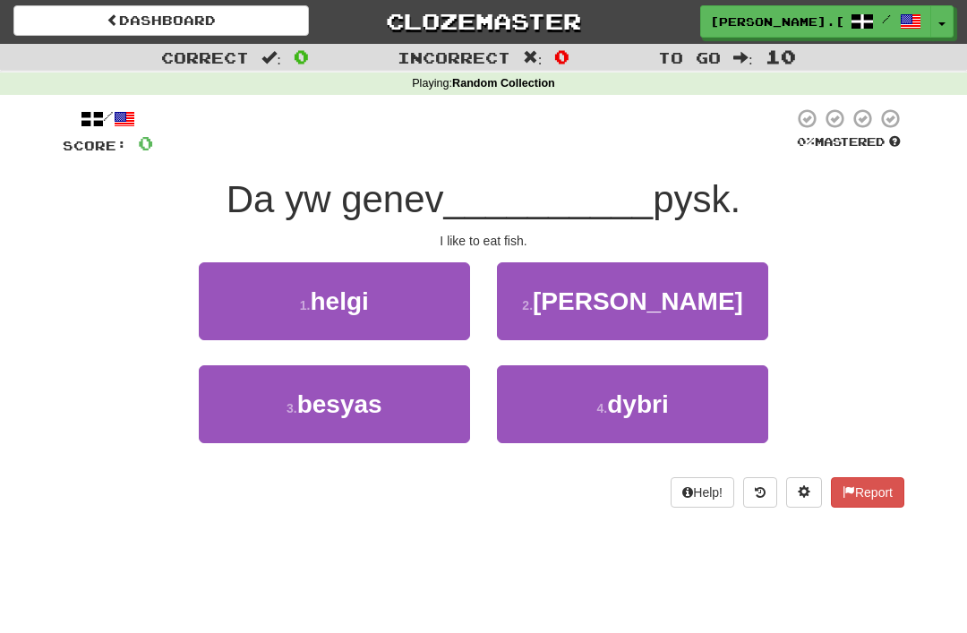
click at [662, 392] on span "dybri" at bounding box center [637, 404] width 61 height 28
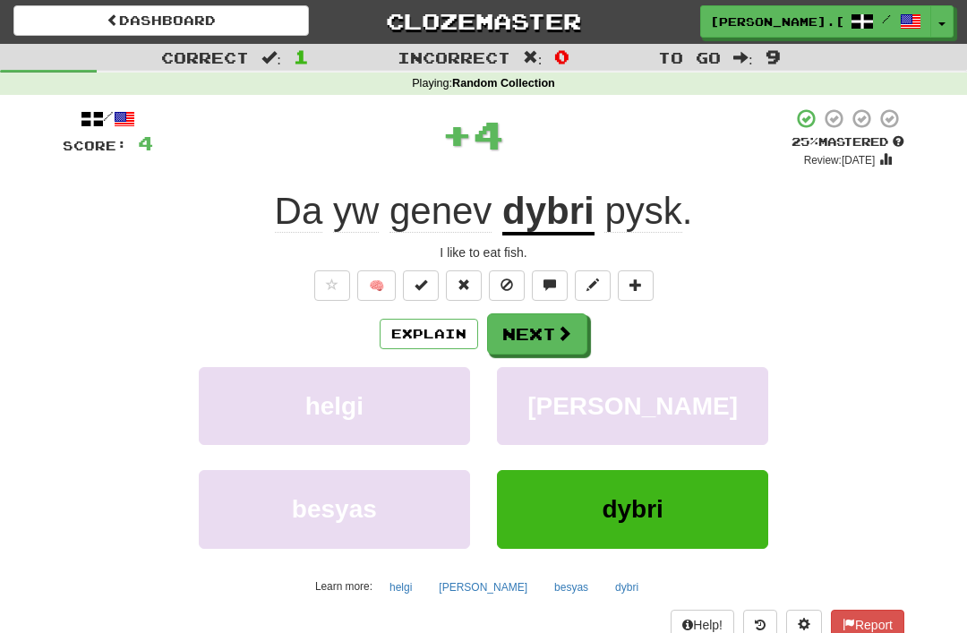
click at [566, 335] on span at bounding box center [564, 333] width 16 height 16
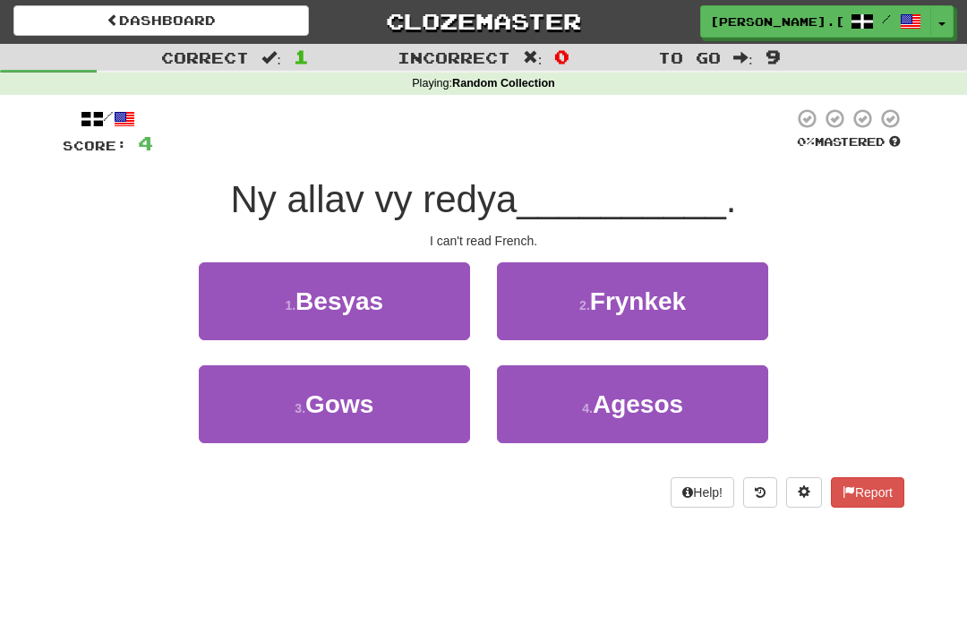
click at [662, 292] on span "Frynkek" at bounding box center [638, 301] width 96 height 28
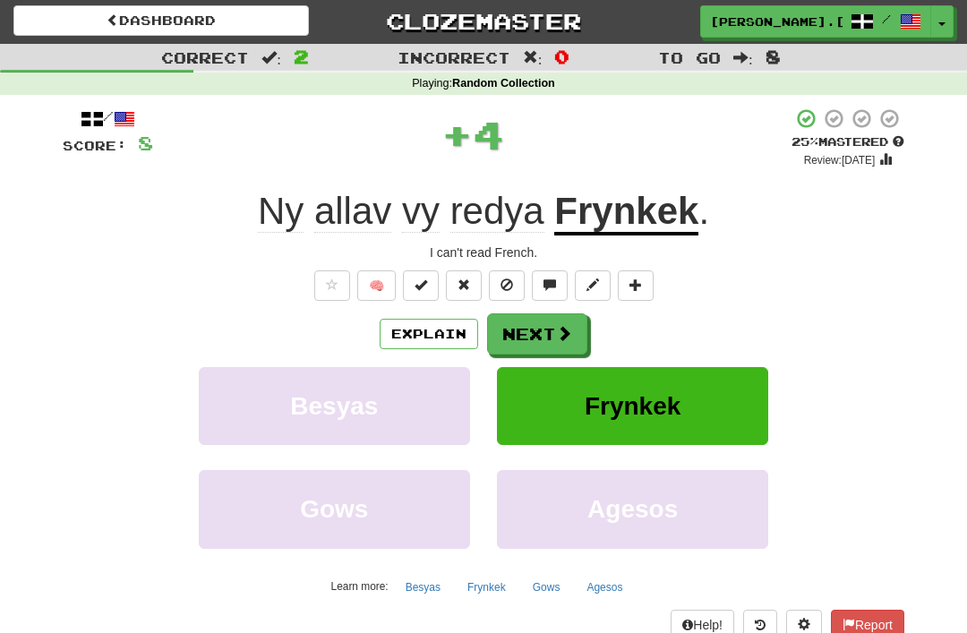
click at [563, 334] on span at bounding box center [564, 333] width 16 height 16
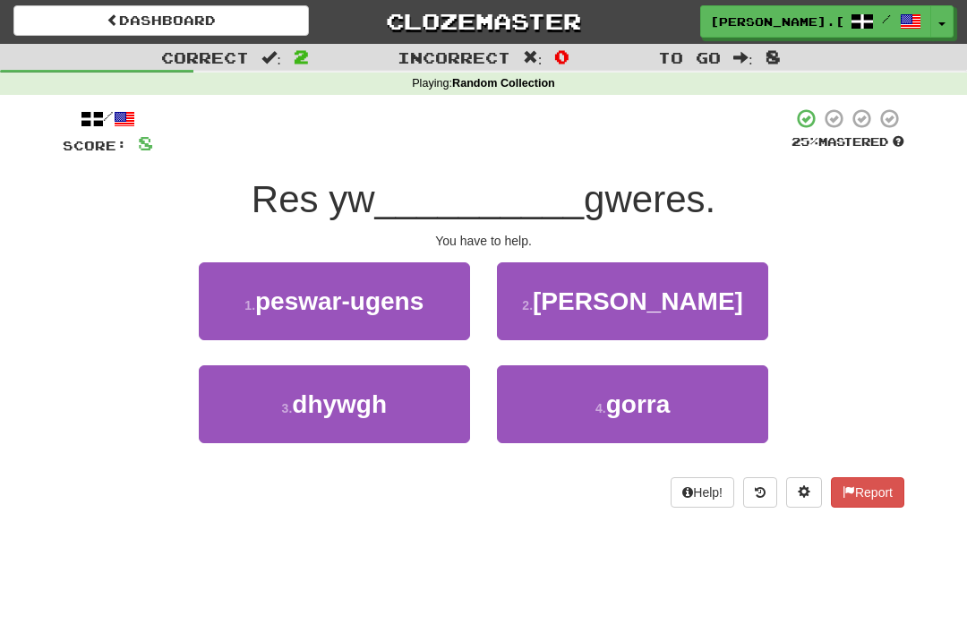
click at [392, 396] on button "3 . dhywgh" at bounding box center [334, 404] width 271 height 78
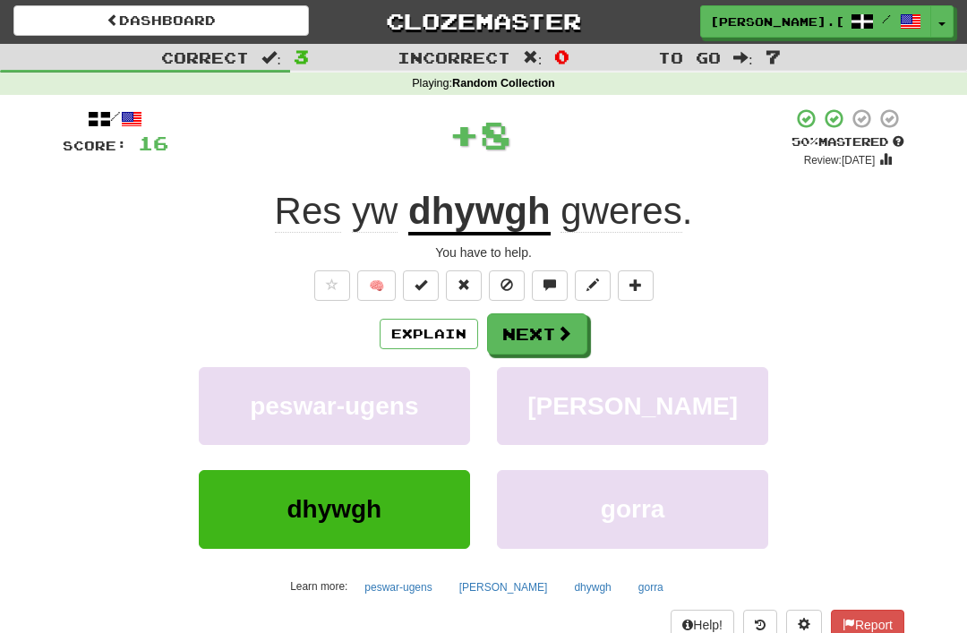
click at [545, 324] on button "Next" at bounding box center [537, 333] width 100 height 41
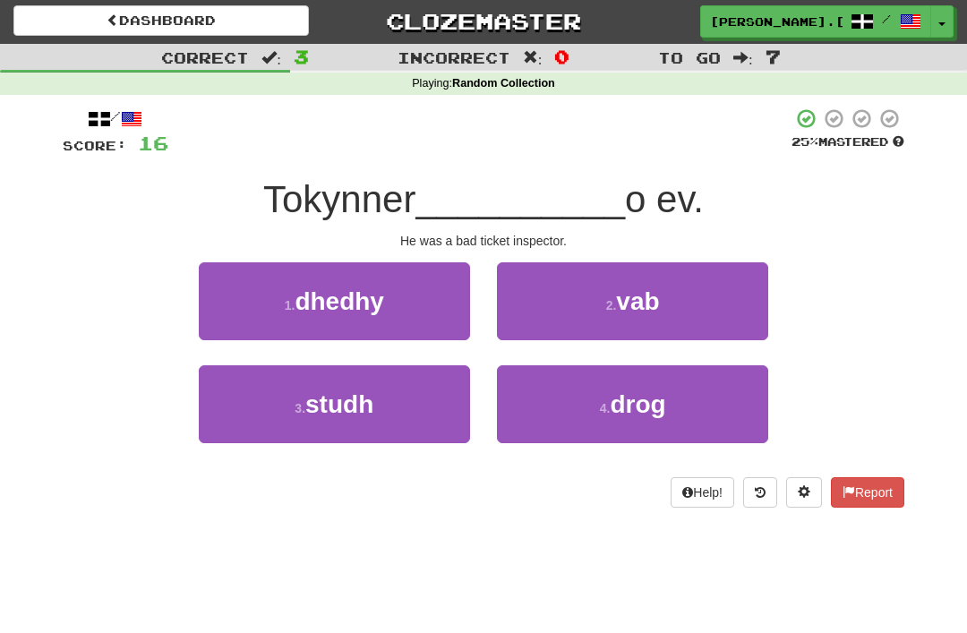
click at [658, 400] on span "drog" at bounding box center [638, 404] width 56 height 28
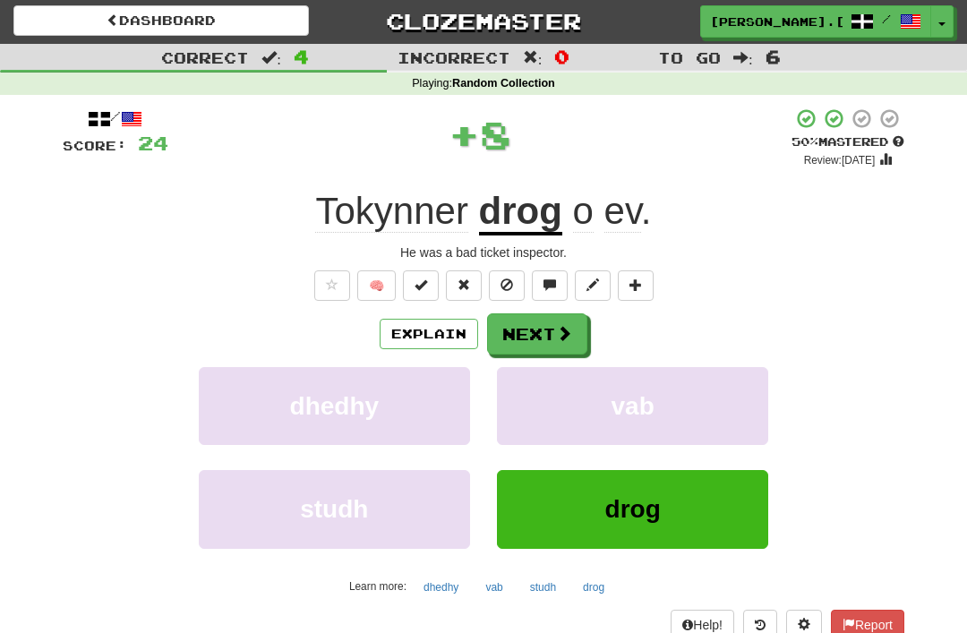
click at [564, 330] on span at bounding box center [564, 333] width 16 height 16
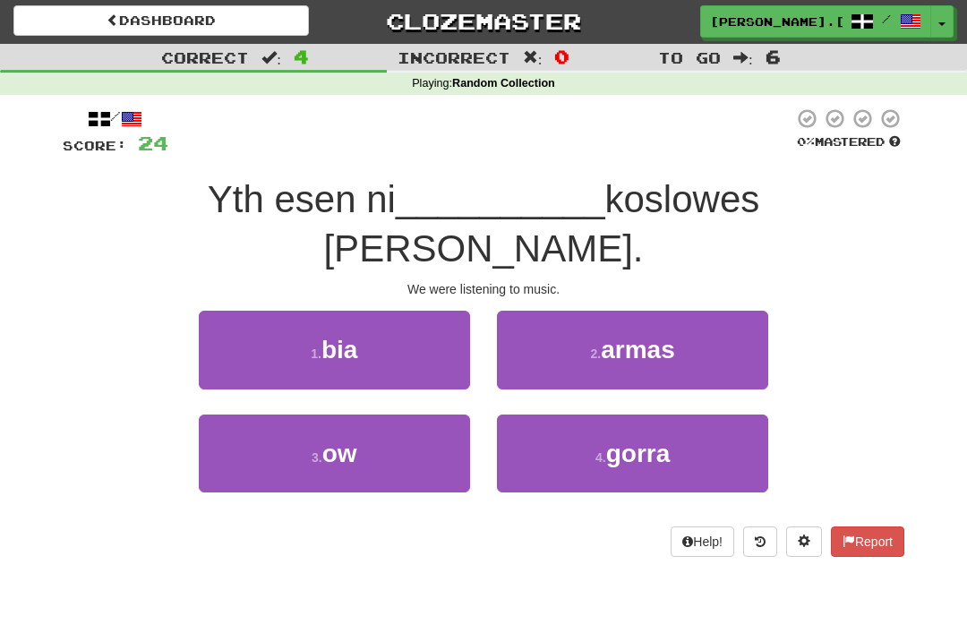
click at [371, 414] on button "3 . ow" at bounding box center [334, 453] width 271 height 78
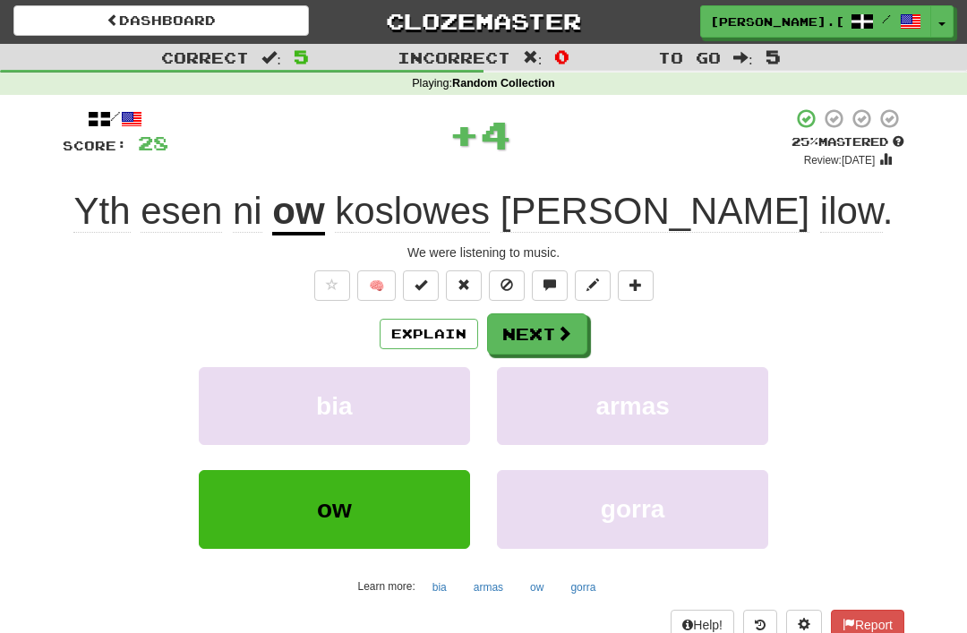
click at [547, 333] on button "Next" at bounding box center [537, 333] width 100 height 41
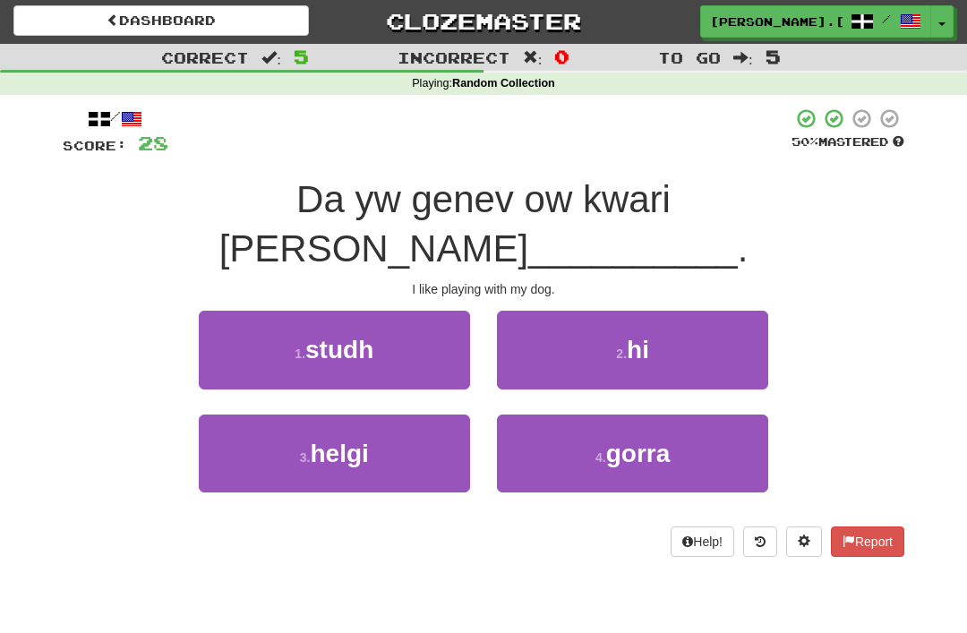
click at [657, 311] on button "2 . hi" at bounding box center [632, 350] width 271 height 78
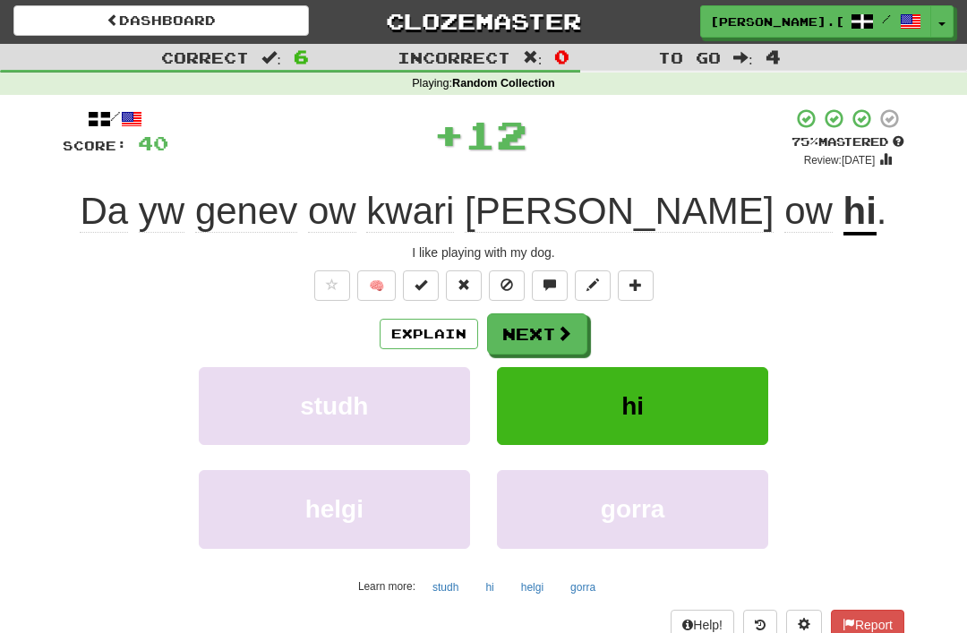
click at [566, 327] on span at bounding box center [564, 333] width 16 height 16
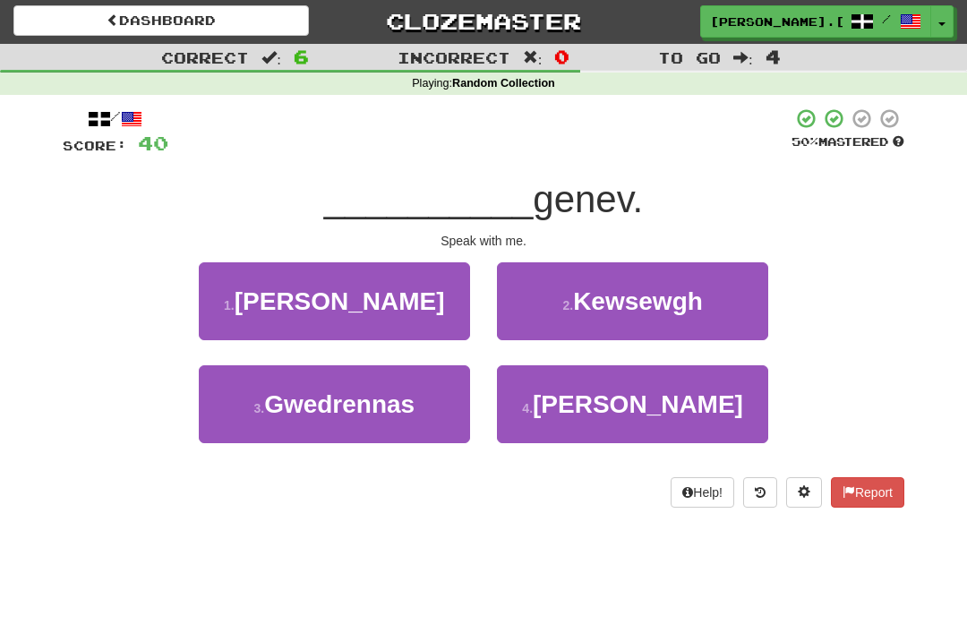
click at [666, 302] on span "Kewsewgh" at bounding box center [638, 301] width 130 height 28
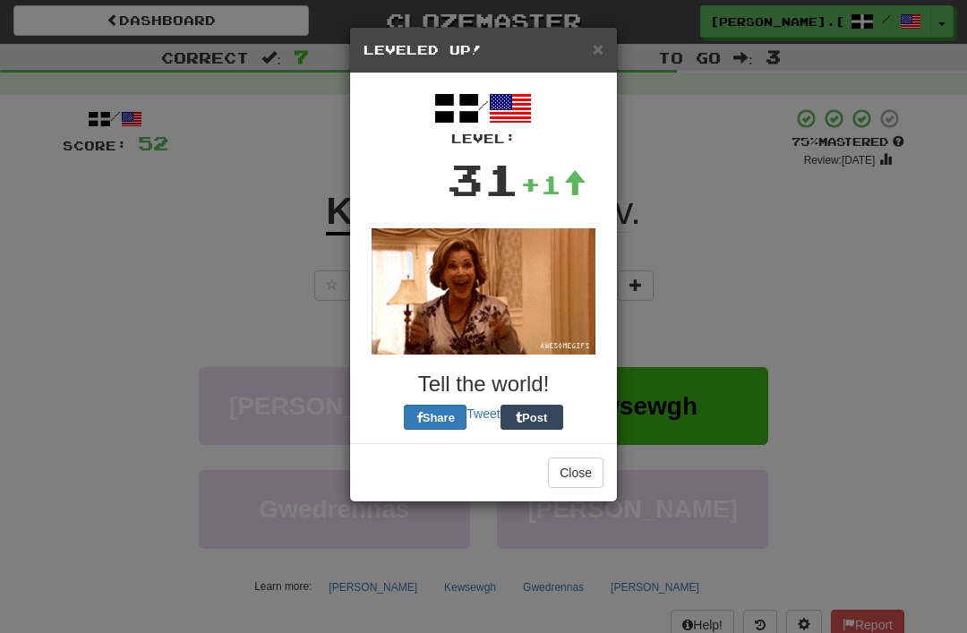
click at [562, 331] on img at bounding box center [483, 291] width 224 height 126
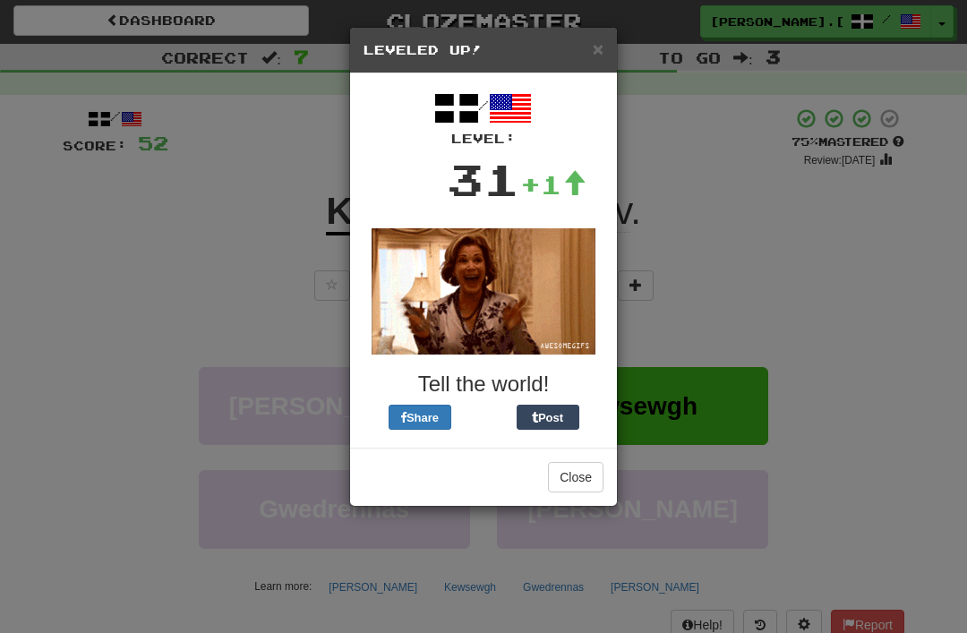
click at [589, 465] on button "Close" at bounding box center [576, 477] width 56 height 30
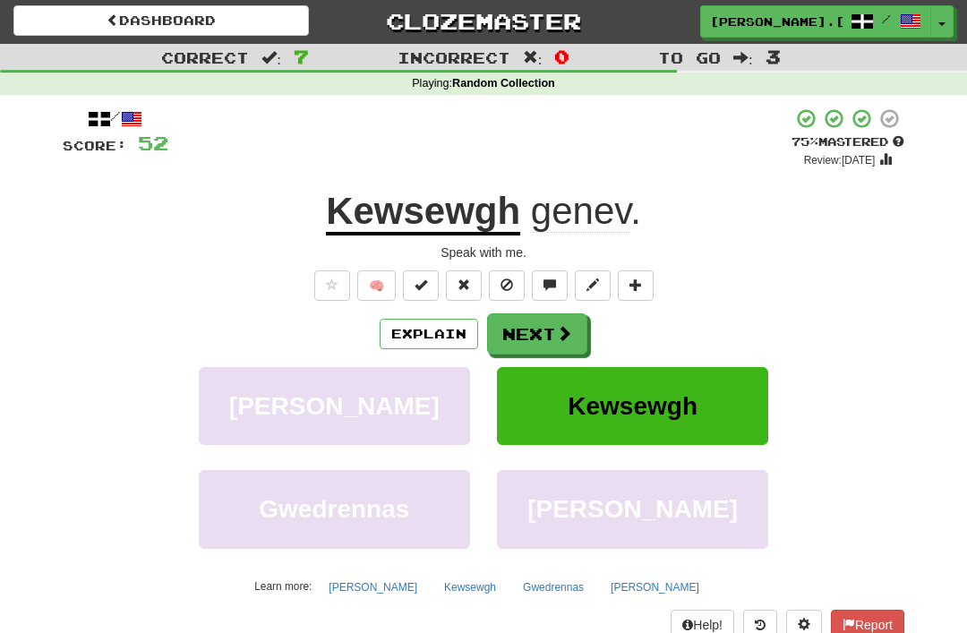
click at [556, 331] on span at bounding box center [564, 333] width 16 height 16
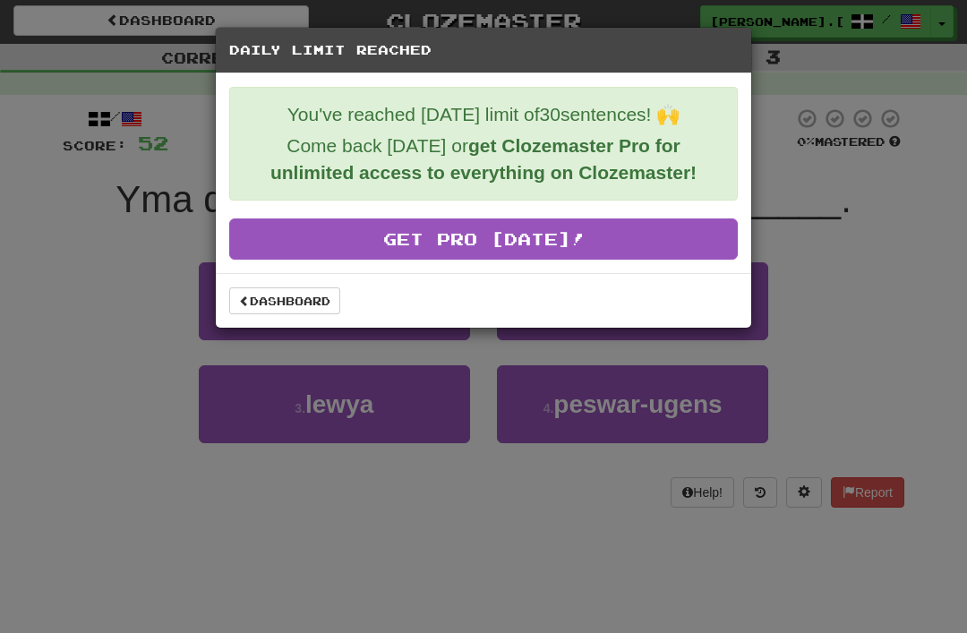
click at [290, 303] on link "Dashboard" at bounding box center [284, 300] width 111 height 27
